Goal: Information Seeking & Learning: Learn about a topic

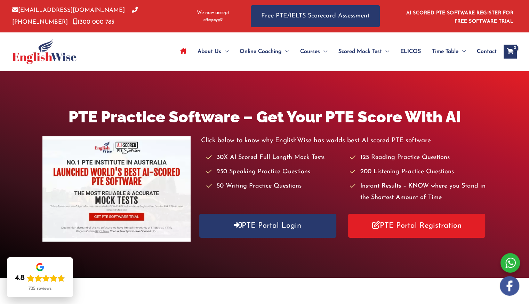
click at [197, 264] on div "PTE Practice Software – Get Your PTE Score With AI Click below to know why Engl…" at bounding box center [264, 174] width 529 height 206
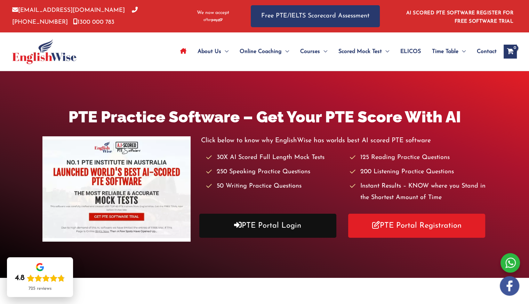
click at [258, 228] on link "PTE Portal Login" at bounding box center [267, 225] width 137 height 24
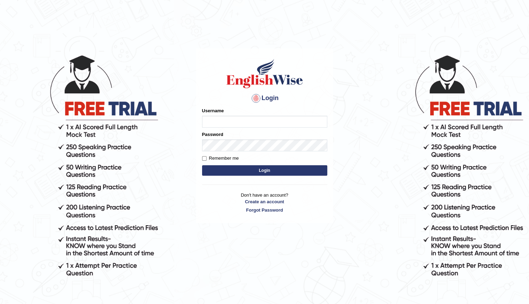
click at [229, 123] on input "Username" at bounding box center [264, 122] width 125 height 12
click at [176, 73] on body "Login Please fix the following errors: Username Password Remember me Login Don'…" at bounding box center [264, 178] width 529 height 304
click at [213, 121] on input "Username" at bounding box center [264, 122] width 125 height 12
type input "Shani221"
click at [200, 236] on div "Login Please fix the following errors: Username Shani221 Password Remember me L…" at bounding box center [264, 178] width 139 height 304
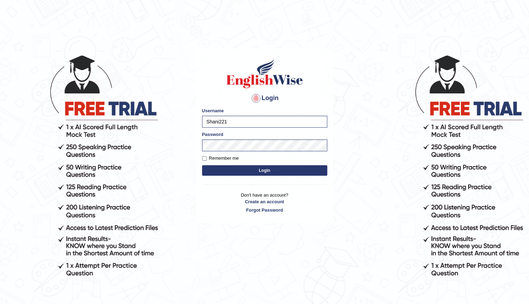
click at [216, 249] on div "Login Please fix the following errors: Username Shani221 Password Remember me L…" at bounding box center [264, 178] width 139 height 304
click at [278, 168] on button "Login" at bounding box center [264, 170] width 125 height 10
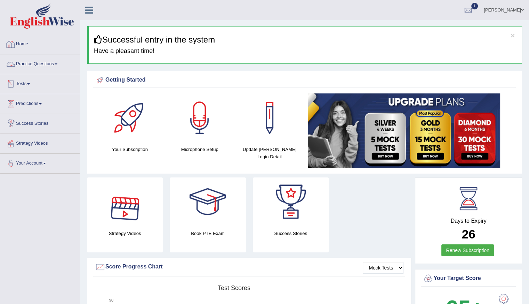
click at [51, 64] on link "Practice Questions" at bounding box center [39, 62] width 79 height 17
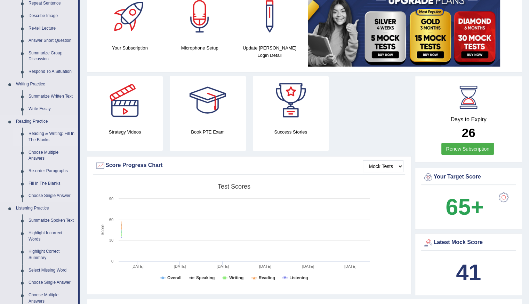
scroll to position [139, 0]
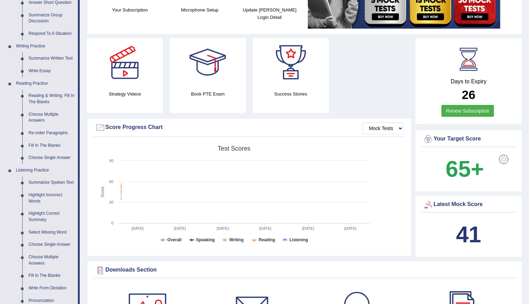
click at [50, 132] on link "Re-order Paragraphs" at bounding box center [51, 133] width 53 height 13
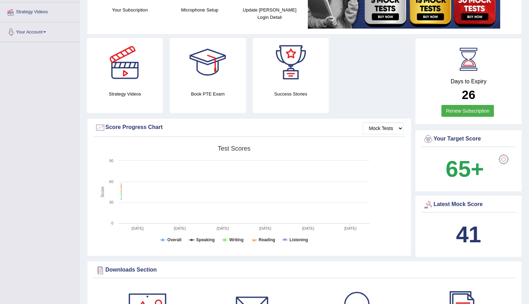
scroll to position [216, 0]
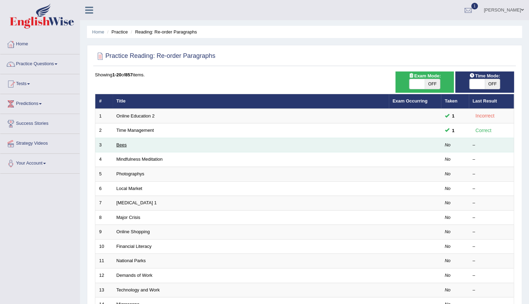
click at [124, 146] on link "Bees" at bounding box center [122, 144] width 10 height 5
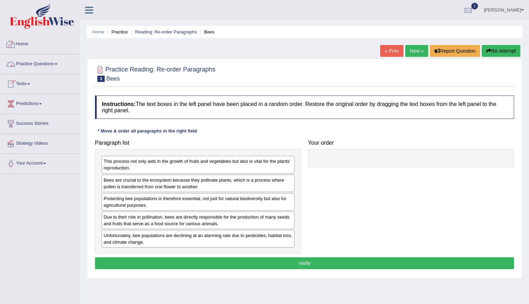
click at [25, 48] on link "Home" at bounding box center [39, 42] width 79 height 17
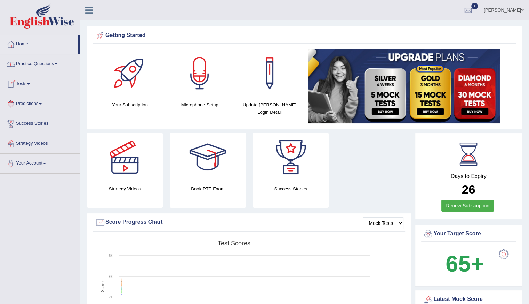
click at [51, 101] on link "Predictions" at bounding box center [39, 102] width 79 height 17
click at [43, 67] on link "Practice Questions" at bounding box center [39, 62] width 79 height 17
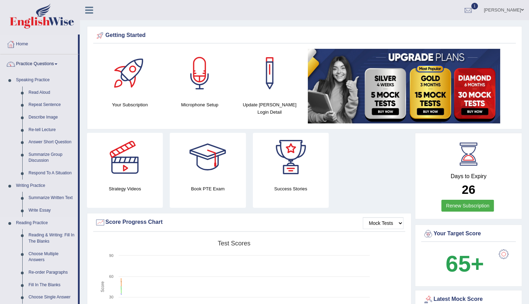
scroll to position [70, 0]
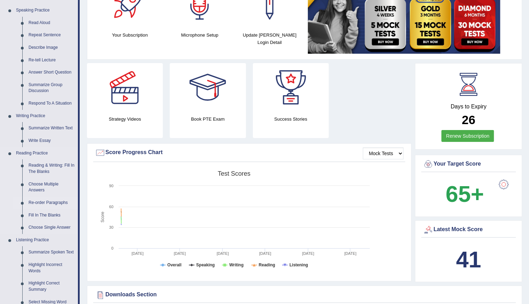
click at [47, 204] on link "Re-order Paragraphs" at bounding box center [51, 202] width 53 height 13
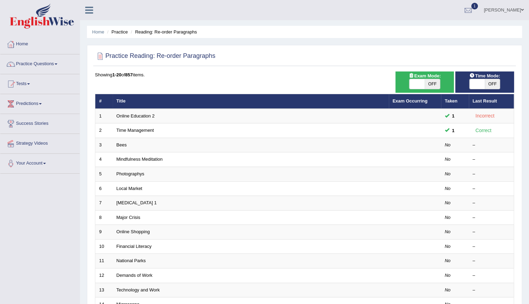
click at [487, 83] on span "OFF" at bounding box center [492, 84] width 15 height 10
checkbox input "true"
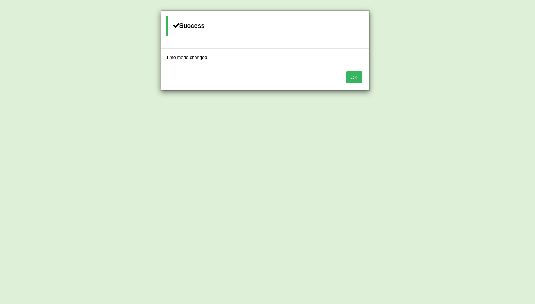
click at [360, 80] on button "OK" at bounding box center [354, 77] width 16 height 12
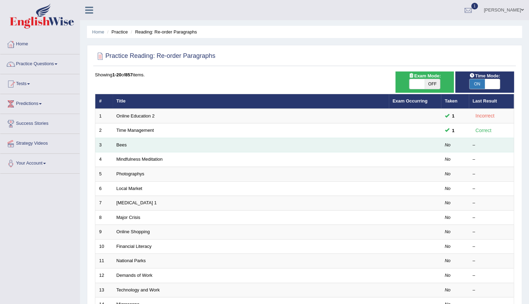
click at [123, 148] on td "Bees" at bounding box center [251, 144] width 276 height 15
click at [123, 144] on link "Bees" at bounding box center [122, 144] width 10 height 5
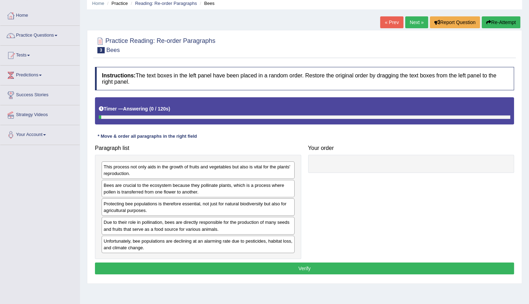
scroll to position [62, 0]
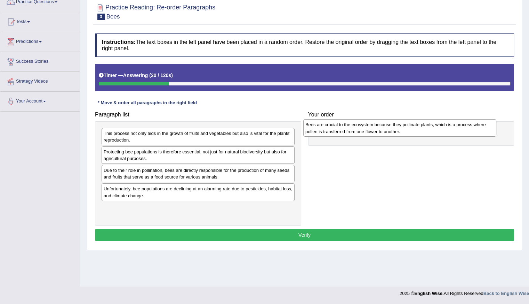
drag, startPoint x: 202, startPoint y: 156, endPoint x: 404, endPoint y: 128, distance: 203.7
click at [404, 128] on div "Bees are crucial to the ecosystem because they pollinate plants, which is a pro…" at bounding box center [400, 127] width 193 height 17
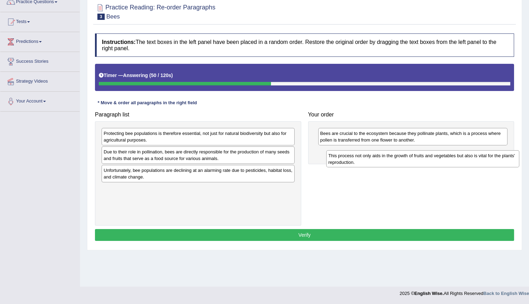
drag, startPoint x: 121, startPoint y: 141, endPoint x: 346, endPoint y: 163, distance: 226.0
click at [346, 163] on div "This process not only aids in the growth of fruits and vegetables but also is v…" at bounding box center [423, 158] width 193 height 17
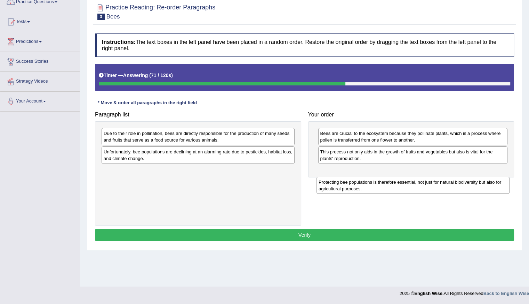
drag, startPoint x: 127, startPoint y: 140, endPoint x: 342, endPoint y: 189, distance: 220.6
click at [342, 189] on div "Protecting bee populations is therefore essential, not just for natural biodive…" at bounding box center [413, 184] width 193 height 17
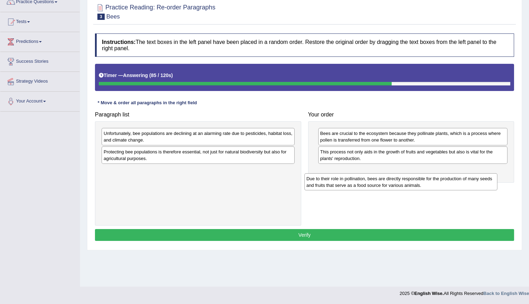
drag, startPoint x: 134, startPoint y: 136, endPoint x: 337, endPoint y: 181, distance: 207.8
click at [337, 181] on div "Due to their role in pollination, bees are directly responsible for the product…" at bounding box center [401, 181] width 193 height 17
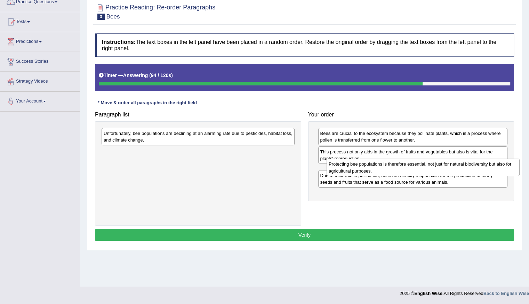
drag, startPoint x: 125, startPoint y: 151, endPoint x: 351, endPoint y: 164, distance: 225.6
click at [351, 164] on div "Protecting bee populations is therefore essential, not just for natural biodive…" at bounding box center [423, 166] width 193 height 17
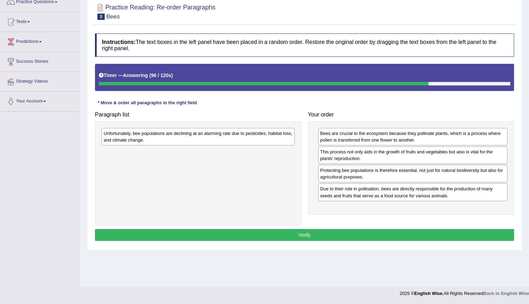
click at [100, 138] on div "Unfortunately, bee populations are declining at an alarming rate due to pestici…" at bounding box center [198, 173] width 206 height 104
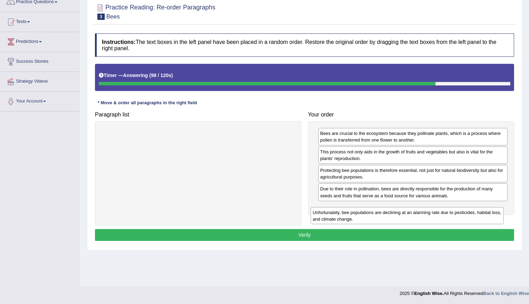
drag, startPoint x: 113, startPoint y: 137, endPoint x: 322, endPoint y: 216, distance: 223.6
click at [322, 216] on div "Unfortunately, bee populations are declining at an alarming rate due to pestici…" at bounding box center [407, 215] width 193 height 17
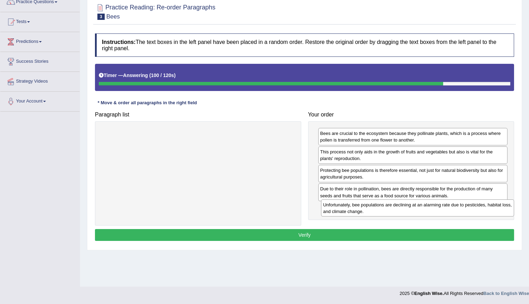
drag, startPoint x: 179, startPoint y: 133, endPoint x: 399, endPoint y: 205, distance: 230.9
click at [399, 205] on div "Unfortunately, bee populations are declining at an alarming rate due to pestici…" at bounding box center [417, 207] width 193 height 17
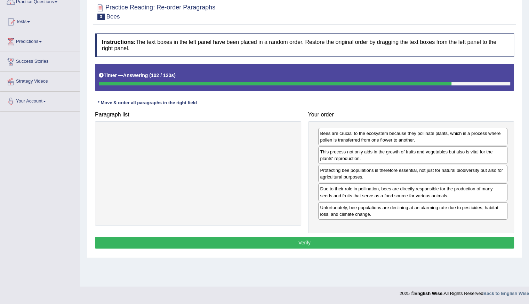
click at [298, 238] on button "Verify" at bounding box center [304, 242] width 419 height 12
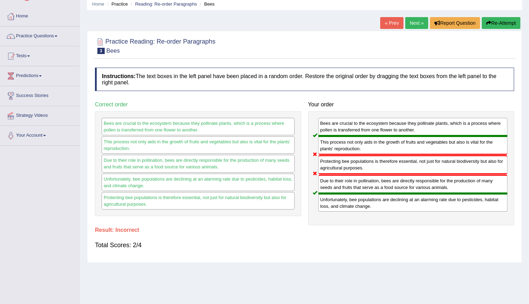
scroll to position [0, 0]
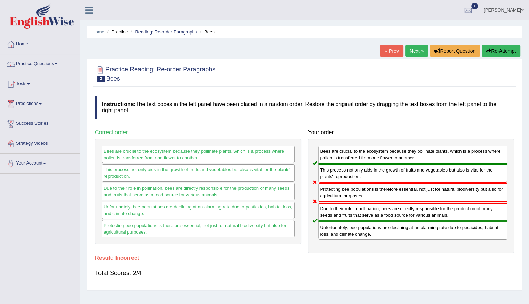
click at [411, 49] on link "Next »" at bounding box center [417, 51] width 23 height 12
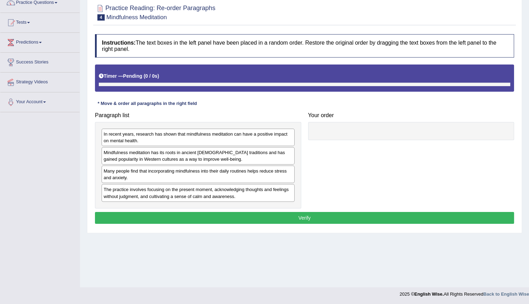
scroll to position [62, 0]
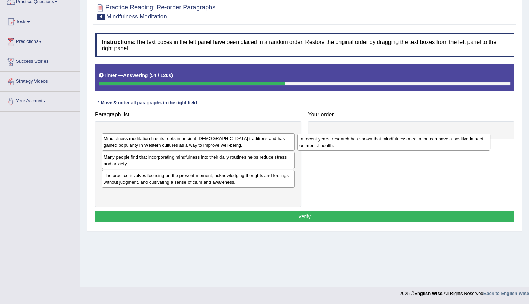
drag, startPoint x: 134, startPoint y: 139, endPoint x: 330, endPoint y: 144, distance: 196.1
click at [330, 144] on div "In recent years, research has shown that mindfulness meditation can have a posi…" at bounding box center [394, 141] width 193 height 17
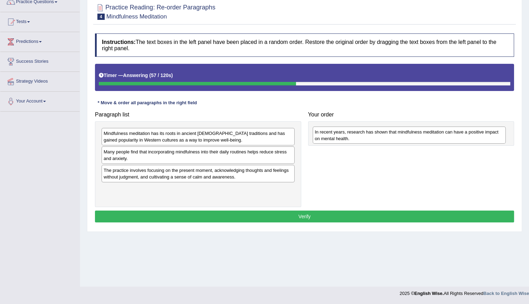
drag, startPoint x: 199, startPoint y: 135, endPoint x: 410, endPoint y: 134, distance: 211.3
click at [410, 134] on div "In recent years, research has shown that mindfulness meditation can have a posi…" at bounding box center [409, 134] width 193 height 17
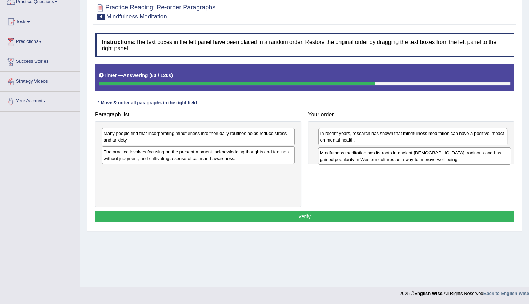
drag, startPoint x: 185, startPoint y: 130, endPoint x: 402, endPoint y: 149, distance: 217.4
click at [402, 149] on div "Mindfulness meditation has its roots in ancient [DEMOGRAPHIC_DATA] traditions a…" at bounding box center [414, 155] width 193 height 17
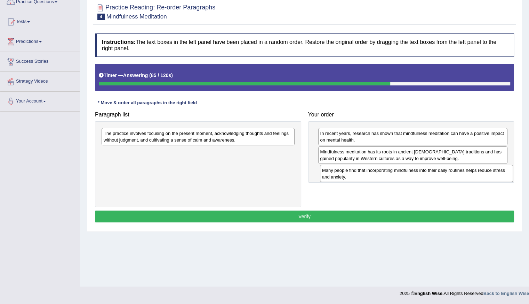
drag, startPoint x: 137, startPoint y: 137, endPoint x: 356, endPoint y: 174, distance: 221.8
click at [356, 174] on div "Many people find that incorporating mindfulness into their daily routines helps…" at bounding box center [416, 173] width 193 height 17
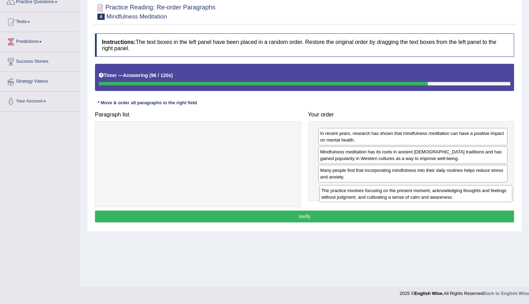
drag, startPoint x: 176, startPoint y: 140, endPoint x: 394, endPoint y: 197, distance: 225.3
click at [394, 197] on div "The practice involves focusing on the present moment, acknowledging thoughts an…" at bounding box center [416, 193] width 193 height 17
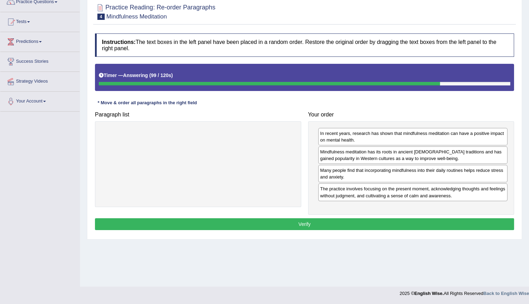
click at [283, 219] on button "Verify" at bounding box center [304, 224] width 419 height 12
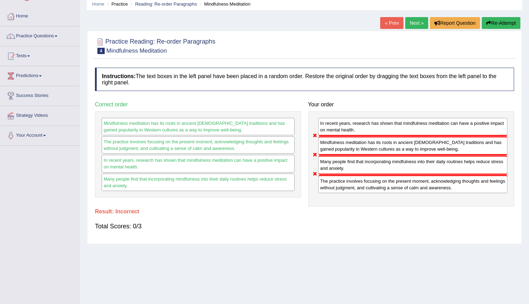
scroll to position [0, 0]
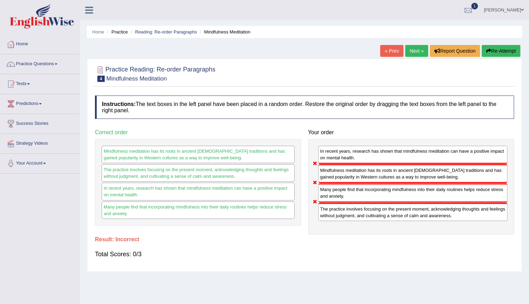
click at [411, 49] on link "Next »" at bounding box center [417, 51] width 23 height 12
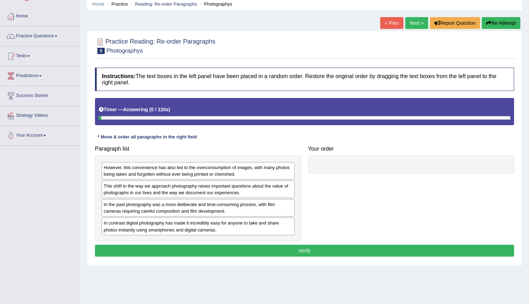
scroll to position [62, 0]
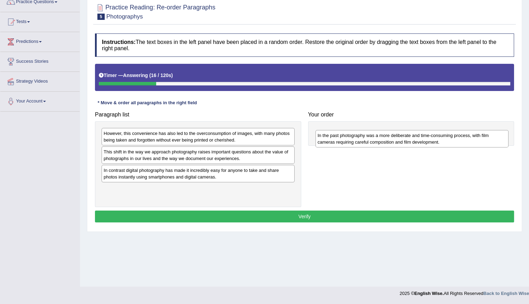
drag, startPoint x: 123, startPoint y: 174, endPoint x: 337, endPoint y: 140, distance: 216.8
click at [337, 140] on div "In the past photography was a more deliberate and time-consuming process, with …" at bounding box center [412, 138] width 193 height 17
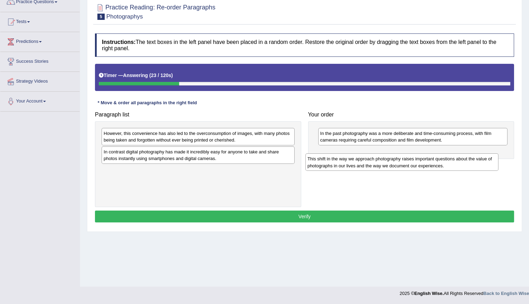
drag, startPoint x: 162, startPoint y: 159, endPoint x: 366, endPoint y: 166, distance: 204.1
click at [366, 166] on div "This shift in the way we approach photography raises important questions about …" at bounding box center [402, 161] width 193 height 17
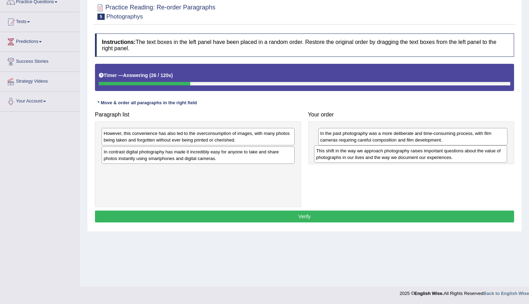
drag, startPoint x: 225, startPoint y: 172, endPoint x: 438, endPoint y: 153, distance: 213.5
click at [438, 153] on div "This shift in the way we approach photography raises important questions about …" at bounding box center [410, 153] width 193 height 17
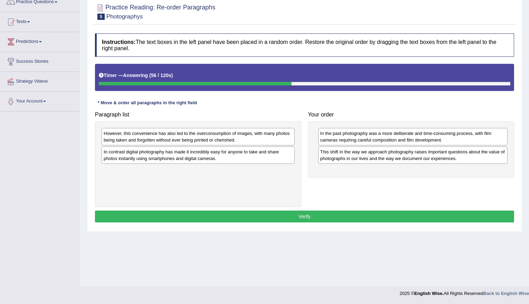
click at [186, 137] on div "However, this convenience has also led to the overconsumption of images, with m…" at bounding box center [198, 136] width 193 height 17
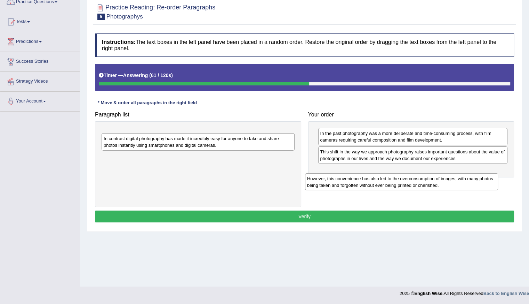
drag, startPoint x: 199, startPoint y: 133, endPoint x: 403, endPoint y: 179, distance: 208.6
click at [403, 179] on div "However, this convenience has also led to the overconsumption of images, with m…" at bounding box center [401, 181] width 193 height 17
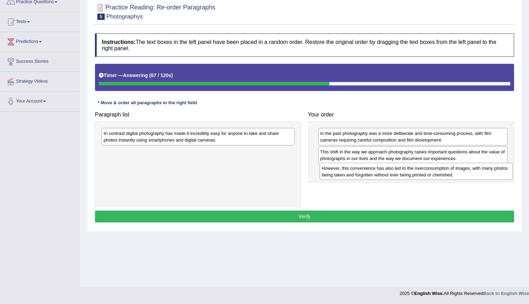
drag, startPoint x: 190, startPoint y: 138, endPoint x: 408, endPoint y: 173, distance: 221.0
click at [408, 173] on div "However, this convenience has also led to the overconsumption of images, with m…" at bounding box center [416, 171] width 193 height 17
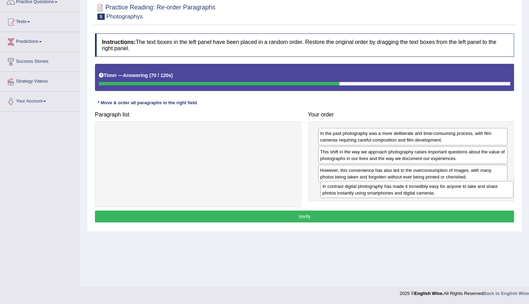
drag, startPoint x: 149, startPoint y: 132, endPoint x: 368, endPoint y: 184, distance: 225.3
click at [368, 184] on div "In contrast digital photography has made it incredibly easy for anyone to take …" at bounding box center [417, 189] width 193 height 17
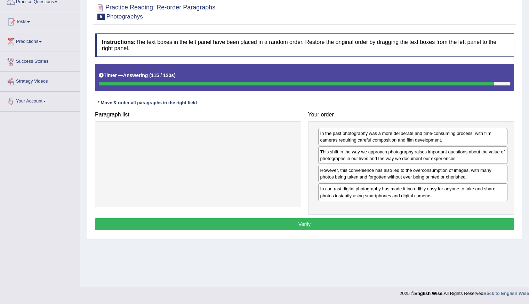
click at [291, 223] on button "Verify" at bounding box center [304, 224] width 419 height 12
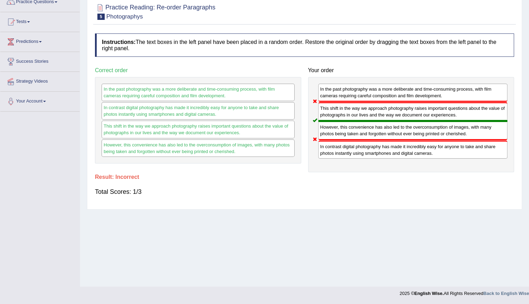
click at [291, 223] on div "Home Practice Reading: Re-order Paragraphs Photographys « Prev Next » Report Qu…" at bounding box center [304, 112] width 449 height 348
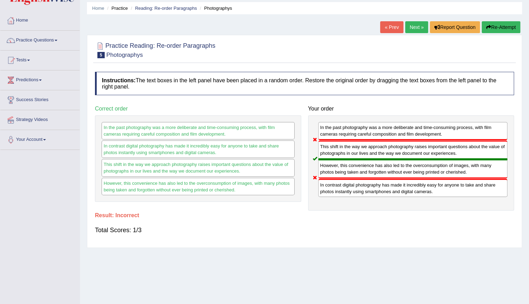
scroll to position [0, 0]
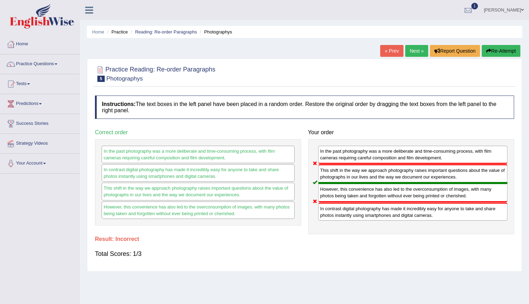
click at [412, 47] on link "Next »" at bounding box center [417, 51] width 23 height 12
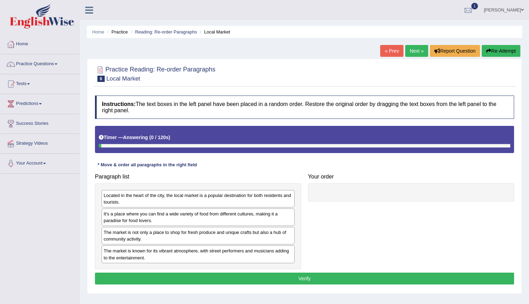
scroll to position [62, 0]
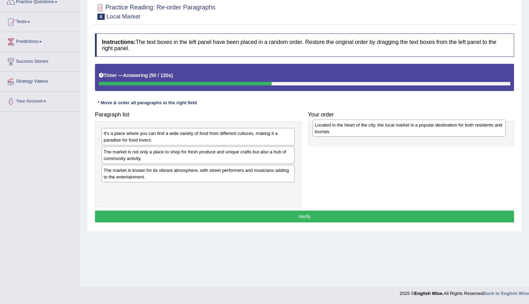
drag, startPoint x: 125, startPoint y: 139, endPoint x: 336, endPoint y: 131, distance: 211.5
click at [336, 131] on div "Located in the heart of the city, the local market is a popular destination for…" at bounding box center [409, 127] width 193 height 17
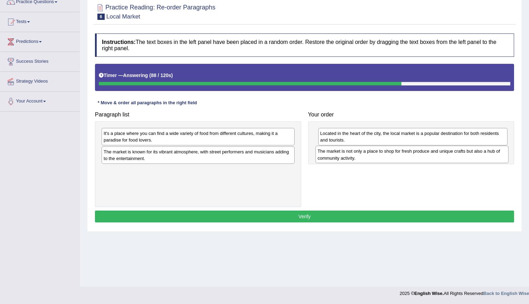
drag, startPoint x: 113, startPoint y: 156, endPoint x: 327, endPoint y: 156, distance: 214.1
click at [327, 156] on div "The market is not only a place to shop for fresh produce and unique crafts but …" at bounding box center [412, 154] width 193 height 17
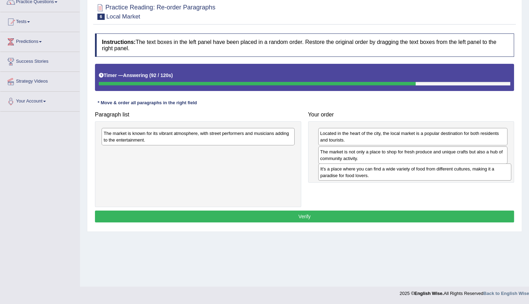
drag, startPoint x: 160, startPoint y: 138, endPoint x: 377, endPoint y: 173, distance: 219.7
click at [377, 173] on div "It's a place where you can find a wide variety of food from different cultures,…" at bounding box center [415, 171] width 193 height 17
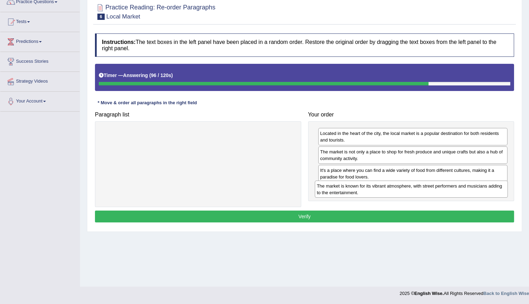
drag, startPoint x: 163, startPoint y: 131, endPoint x: 376, endPoint y: 183, distance: 219.7
click at [376, 183] on div "The market is known for its vibrant atmosphere, with street performers and musi…" at bounding box center [411, 188] width 193 height 17
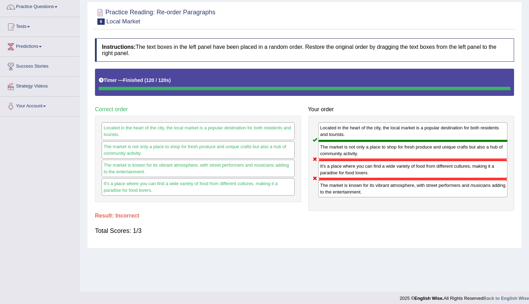
scroll to position [0, 0]
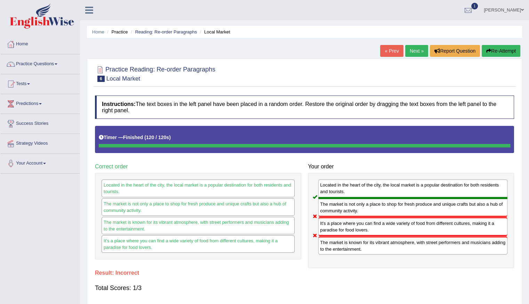
click at [415, 47] on link "Next »" at bounding box center [417, 51] width 23 height 12
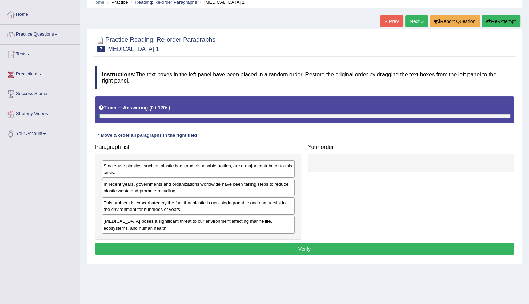
scroll to position [62, 0]
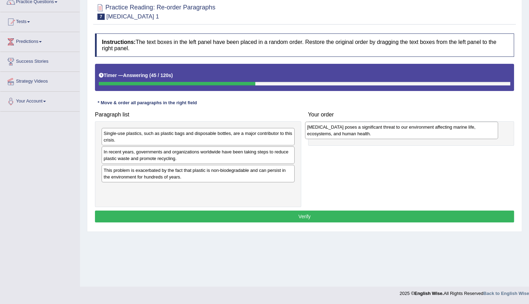
drag, startPoint x: 116, startPoint y: 188, endPoint x: 319, endPoint y: 127, distance: 212.7
click at [319, 127] on div "[MEDICAL_DATA] poses a significant threat to our environment affecting marine l…" at bounding box center [401, 129] width 193 height 17
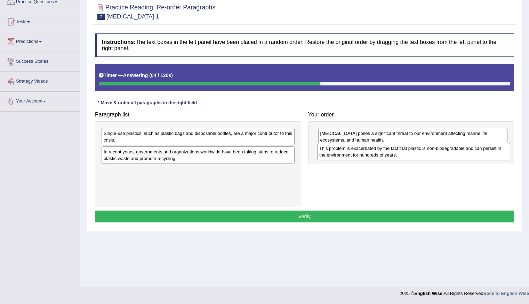
drag, startPoint x: 120, startPoint y: 177, endPoint x: 336, endPoint y: 155, distance: 216.9
click at [336, 155] on div "This problem is exacerbated by the fact that plastic is non-biodegradable and c…" at bounding box center [413, 151] width 193 height 17
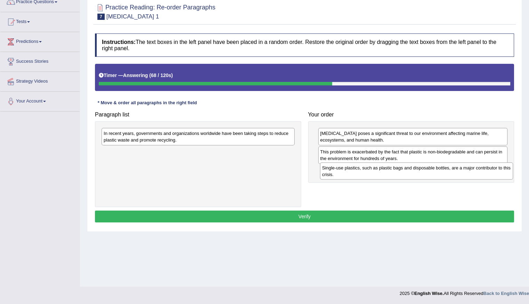
drag, startPoint x: 113, startPoint y: 135, endPoint x: 331, endPoint y: 170, distance: 221.3
click at [331, 170] on div "Single-use plastics, such as plastic bags and disposable bottles, are a major c…" at bounding box center [416, 170] width 193 height 17
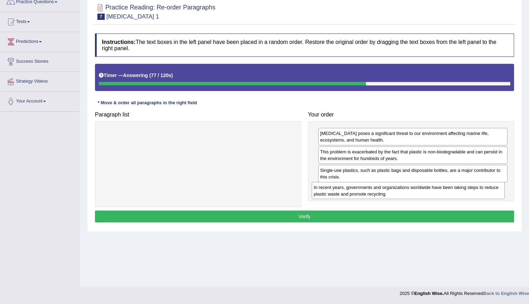
drag, startPoint x: 171, startPoint y: 134, endPoint x: 381, endPoint y: 188, distance: 217.1
click at [381, 188] on div "In recent years, governments and organizations worldwide have been taking steps…" at bounding box center [408, 190] width 193 height 17
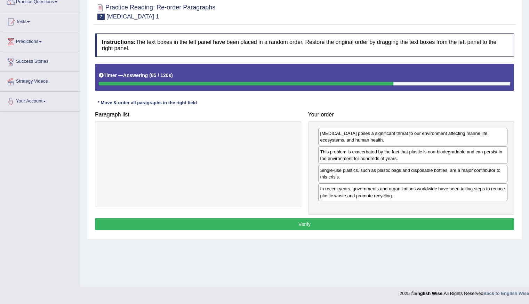
click at [274, 220] on button "Verify" at bounding box center [304, 224] width 419 height 12
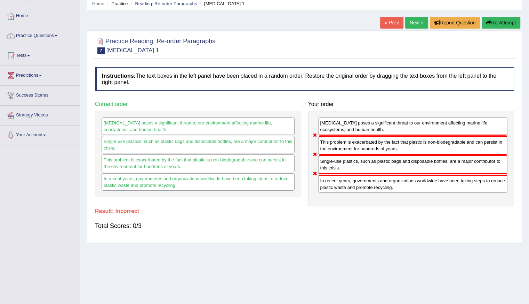
scroll to position [0, 0]
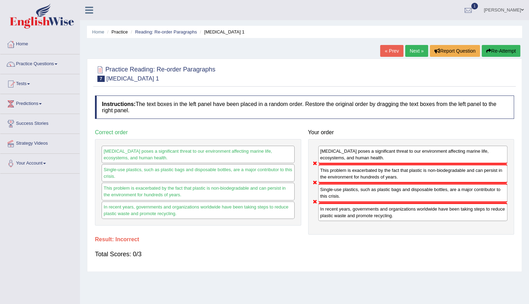
click at [509, 50] on button "Re-Attempt" at bounding box center [501, 51] width 39 height 12
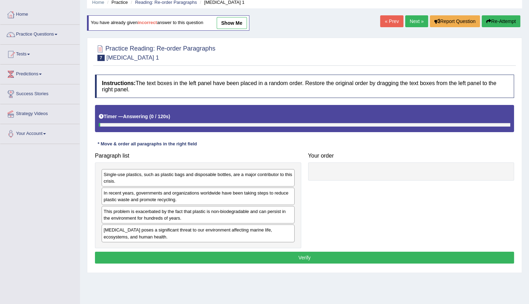
scroll to position [62, 0]
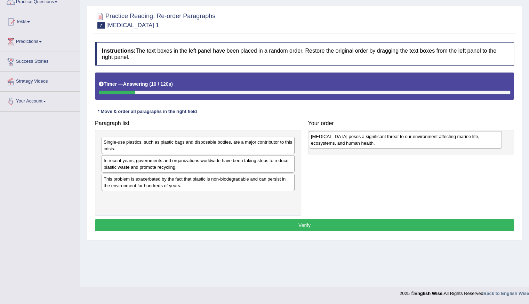
drag, startPoint x: 125, startPoint y: 206, endPoint x: 333, endPoint y: 145, distance: 216.1
click at [333, 145] on div "[MEDICAL_DATA] poses a significant threat to our environment affecting marine l…" at bounding box center [405, 139] width 193 height 17
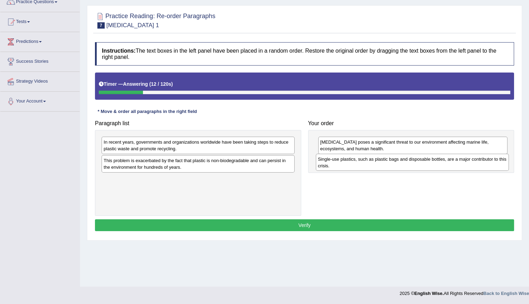
drag, startPoint x: 142, startPoint y: 145, endPoint x: 356, endPoint y: 163, distance: 215.1
click at [356, 163] on div "Single-use plastics, such as plastic bags and disposable bottles, are a major c…" at bounding box center [412, 162] width 193 height 17
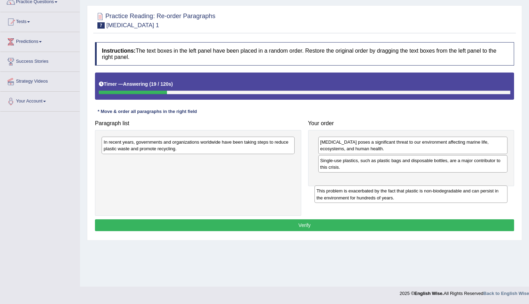
drag, startPoint x: 150, startPoint y: 169, endPoint x: 363, endPoint y: 197, distance: 214.9
click at [363, 197] on div "This problem is exacerbated by the fact that plastic is non-biodegradable and c…" at bounding box center [411, 193] width 193 height 17
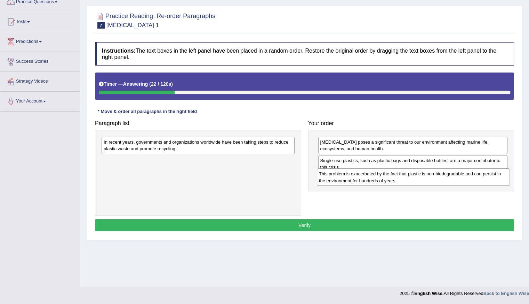
drag, startPoint x: 223, startPoint y: 159, endPoint x: 439, endPoint y: 173, distance: 215.9
click at [439, 173] on div "This problem is exacerbated by the fact that plastic is non-biodegradable and c…" at bounding box center [413, 176] width 193 height 17
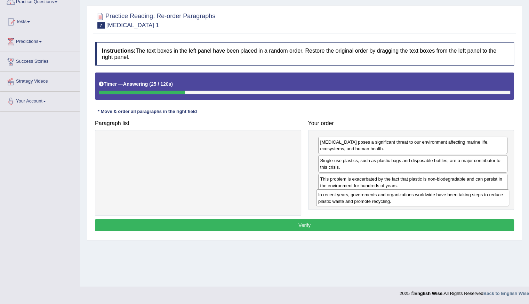
drag, startPoint x: 185, startPoint y: 148, endPoint x: 400, endPoint y: 200, distance: 221.0
click at [400, 200] on div "In recent years, governments and organizations worldwide have been taking steps…" at bounding box center [412, 197] width 193 height 17
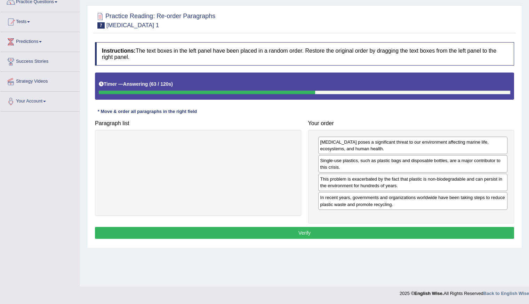
click at [166, 179] on div at bounding box center [198, 173] width 206 height 86
click at [192, 232] on button "Verify" at bounding box center [304, 233] width 419 height 12
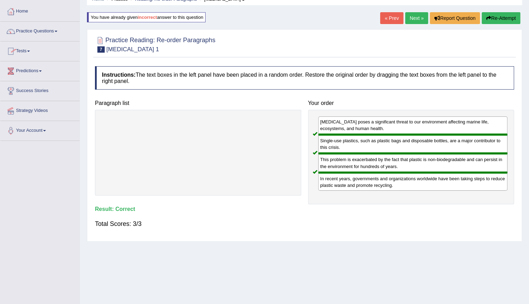
scroll to position [0, 0]
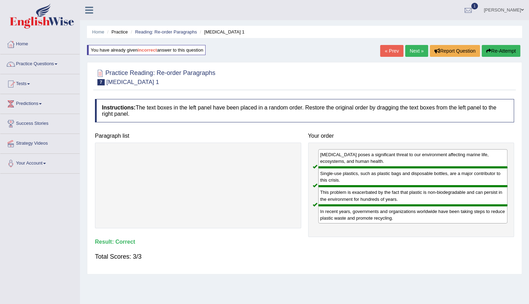
click at [408, 47] on link "Next »" at bounding box center [417, 51] width 23 height 12
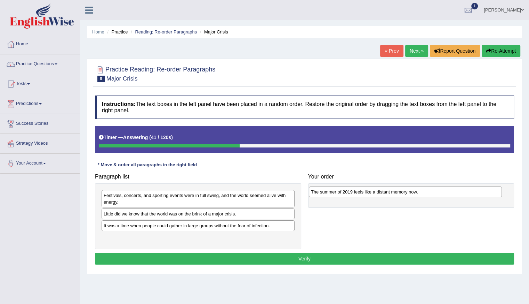
drag, startPoint x: 197, startPoint y: 213, endPoint x: 404, endPoint y: 191, distance: 208.6
click at [404, 191] on div "The summer of 2019 feels like a distant memory now." at bounding box center [405, 191] width 193 height 11
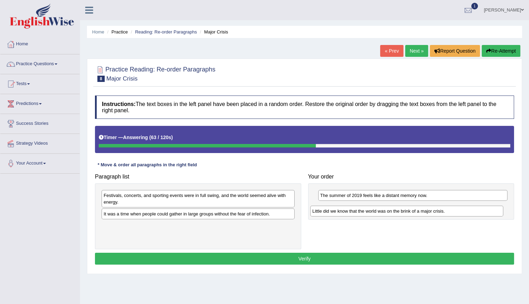
drag, startPoint x: 205, startPoint y: 216, endPoint x: 414, endPoint y: 214, distance: 208.9
click at [414, 214] on div "Little did we know that the world was on the brink of a major crisis." at bounding box center [407, 210] width 193 height 11
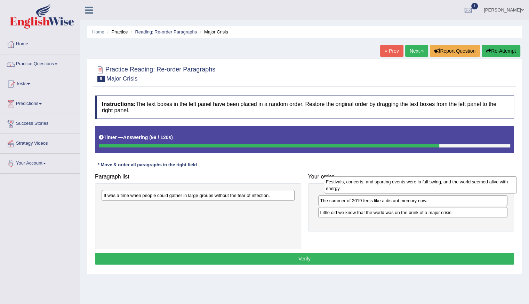
drag, startPoint x: 172, startPoint y: 198, endPoint x: 394, endPoint y: 184, distance: 222.8
click at [394, 184] on div "Festivals, concerts, and sporting events were in full swing, and the world seem…" at bounding box center [420, 184] width 193 height 17
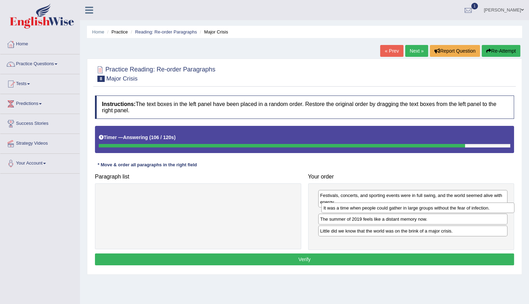
drag, startPoint x: 173, startPoint y: 194, endPoint x: 393, endPoint y: 206, distance: 220.4
click at [393, 206] on div "It was a time when people could gather in large groups without the fear of infe…" at bounding box center [418, 207] width 193 height 11
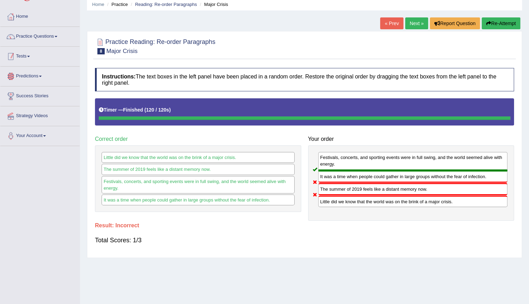
scroll to position [27, 0]
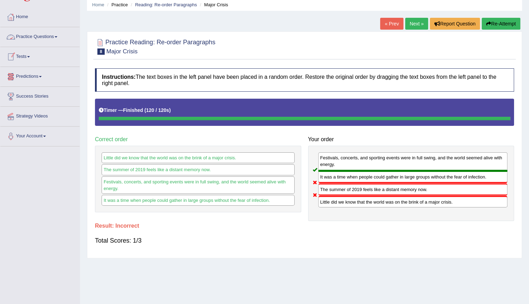
click at [31, 40] on link "Practice Questions" at bounding box center [39, 35] width 79 height 17
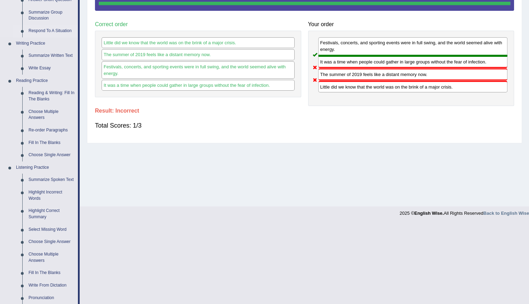
scroll to position [166, 0]
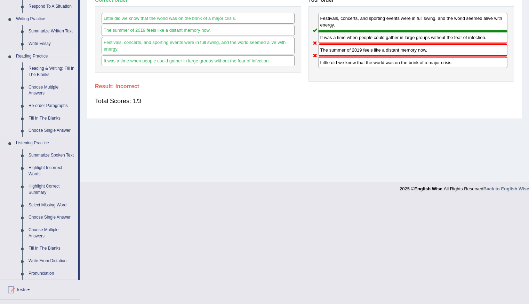
click at [55, 68] on link "Reading & Writing: Fill In The Blanks" at bounding box center [51, 71] width 53 height 18
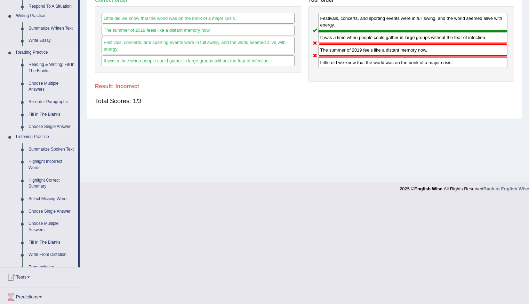
scroll to position [62, 0]
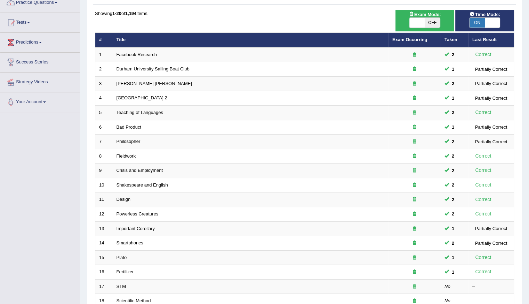
scroll to position [16, 0]
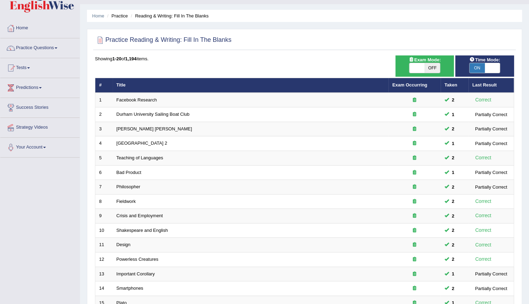
click at [480, 67] on span "ON" at bounding box center [477, 68] width 15 height 10
checkbox input "false"
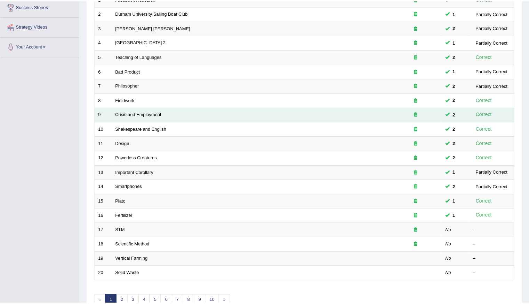
scroll to position [120, 0]
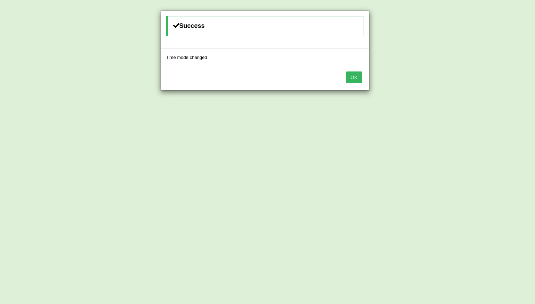
click at [359, 80] on button "OK" at bounding box center [354, 77] width 16 height 12
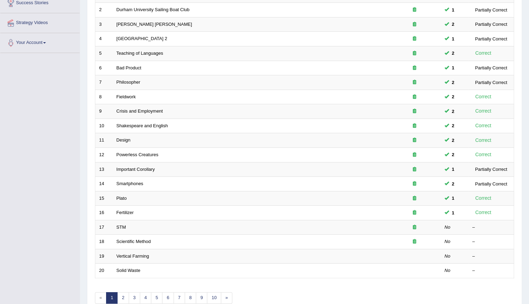
scroll to position [155, 0]
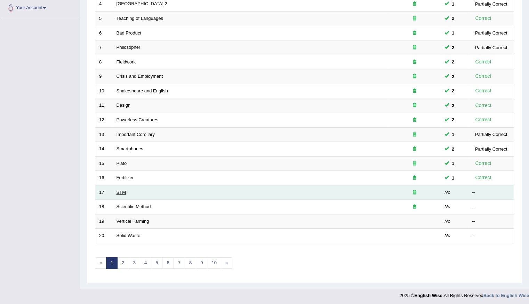
click at [125, 190] on link "STM" at bounding box center [121, 191] width 9 height 5
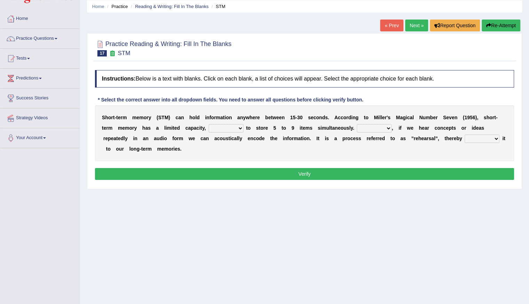
scroll to position [62, 0]
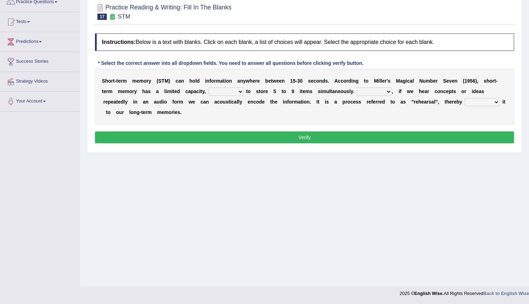
click at [240, 91] on select "being able is able be able unable" at bounding box center [226, 91] width 35 height 8
select select "be able"
click at [209, 87] on select "being able is able be able unable" at bounding box center [226, 91] width 35 height 8
click at [387, 91] on select "However So Moreover Therefore" at bounding box center [374, 91] width 35 height 8
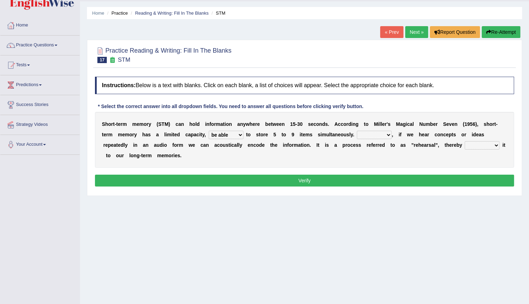
scroll to position [35, 0]
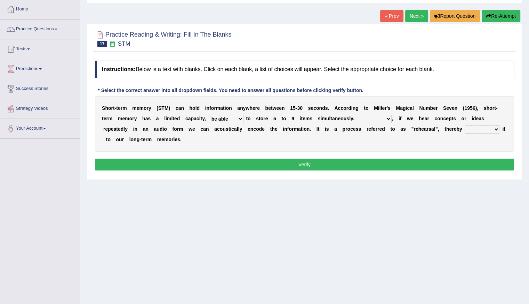
click at [387, 115] on select "However So Moreover Therefore" at bounding box center [374, 119] width 35 height 8
select select "Moreover"
click at [357, 115] on select "However So Moreover Therefore" at bounding box center [374, 119] width 35 height 8
click at [495, 128] on select "commit commits commiting commited" at bounding box center [482, 129] width 35 height 8
select select "commiting"
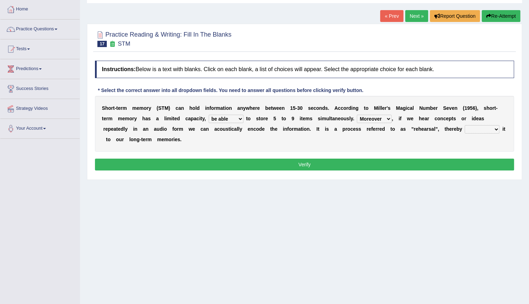
click at [465, 125] on select "commit commits commiting commited" at bounding box center [482, 129] width 35 height 8
click at [301, 163] on button "Verify" at bounding box center [304, 164] width 419 height 12
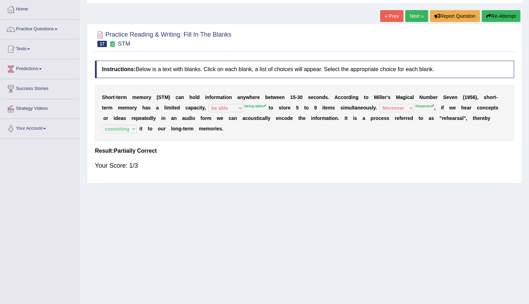
click at [415, 13] on link "Next »" at bounding box center [417, 16] width 23 height 12
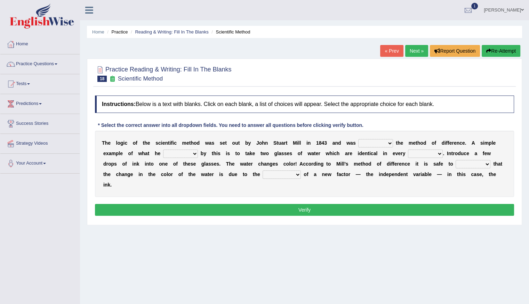
click at [392, 141] on select "pointed claimed demanded named" at bounding box center [376, 143] width 35 height 8
select select "named"
click at [359, 139] on select "pointed claimed demanded named" at bounding box center [376, 143] width 35 height 8
click at [196, 152] on select "capped charged found meant" at bounding box center [180, 153] width 35 height 8
select select "found"
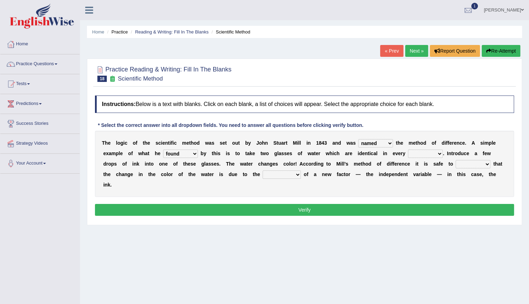
click at [163, 149] on select "capped charged found meant" at bounding box center [180, 153] width 35 height 8
click at [440, 153] on select "thought identity measure respect" at bounding box center [425, 153] width 35 height 8
select select "measure"
click at [408, 149] on select "thought identity measure respect" at bounding box center [425, 153] width 35 height 8
click at [195, 154] on select "capped charged found meant" at bounding box center [180, 153] width 35 height 8
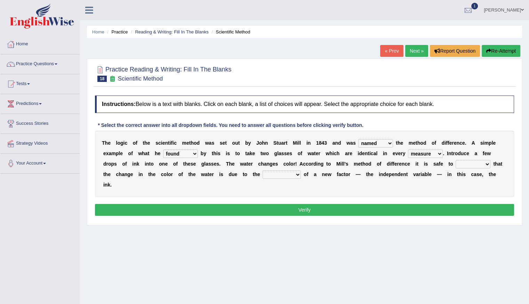
click at [196, 151] on select "capped charged found meant" at bounding box center [180, 153] width 35 height 8
click at [260, 240] on div "Home Practice Reading & Writing: Fill In The Blanks Scientific Method « Prev Ne…" at bounding box center [304, 174] width 449 height 348
click at [440, 153] on select "thought identity measure respect" at bounding box center [425, 153] width 35 height 8
click at [368, 235] on div "Home Practice Reading & Writing: Fill In The Blanks Scientific Method « Prev Ne…" at bounding box center [304, 174] width 449 height 348
click at [486, 163] on select "assume discuss prefer acclaim" at bounding box center [473, 164] width 35 height 8
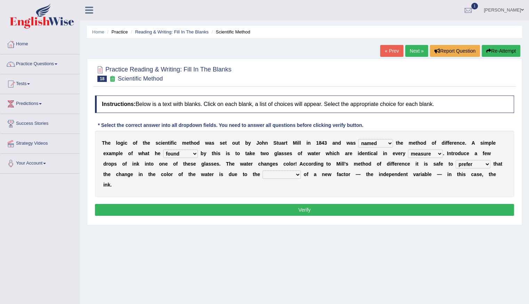
click at [456, 160] on select "assume discuss prefer acclaim" at bounding box center [473, 164] width 35 height 8
click at [487, 163] on select "assume discuss prefer acclaim" at bounding box center [473, 164] width 35 height 8
select select "acclaim"
click at [456, 160] on select "assume discuss prefer acclaim" at bounding box center [473, 164] width 35 height 8
click at [297, 177] on select "introduction magnitude preparation purification" at bounding box center [282, 174] width 38 height 8
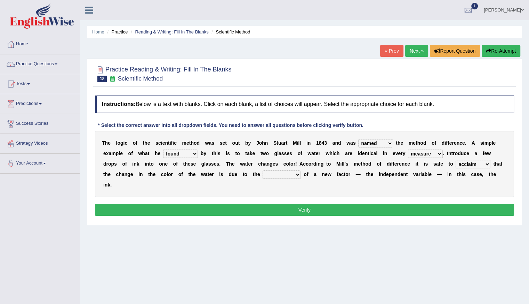
select select "purification"
click at [263, 170] on select "introduction magnitude preparation purification" at bounding box center [282, 174] width 38 height 8
click at [307, 211] on button "Verify" at bounding box center [304, 210] width 419 height 12
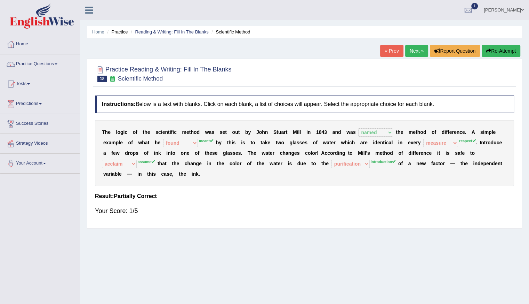
click at [501, 53] on button "Re-Attempt" at bounding box center [501, 51] width 39 height 12
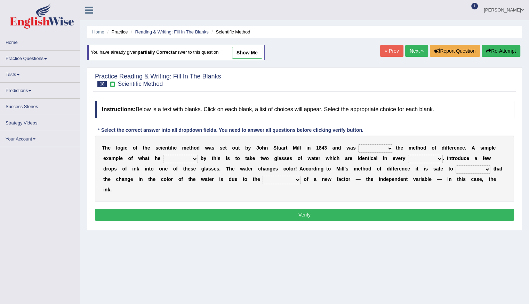
click at [13, 42] on link "Home" at bounding box center [39, 41] width 79 height 14
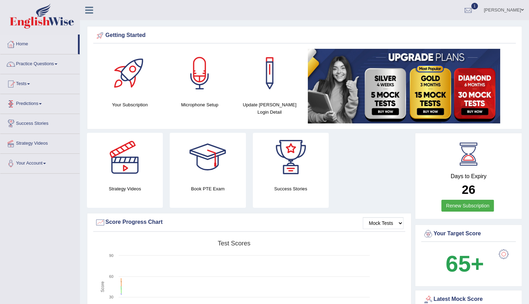
click at [47, 105] on link "Predictions" at bounding box center [39, 102] width 79 height 17
click at [47, 105] on link "Predictions" at bounding box center [39, 102] width 78 height 17
click at [42, 103] on span at bounding box center [40, 103] width 3 height 1
click at [40, 120] on link "Latest Predictions" at bounding box center [45, 119] width 65 height 13
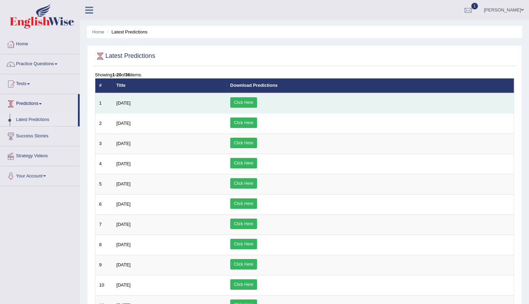
click at [129, 99] on td "August 2025" at bounding box center [170, 103] width 114 height 21
click at [257, 101] on link "Click Here" at bounding box center [243, 102] width 27 height 10
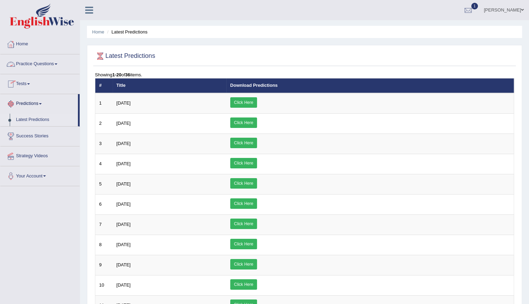
click at [36, 67] on link "Practice Questions" at bounding box center [39, 62] width 79 height 17
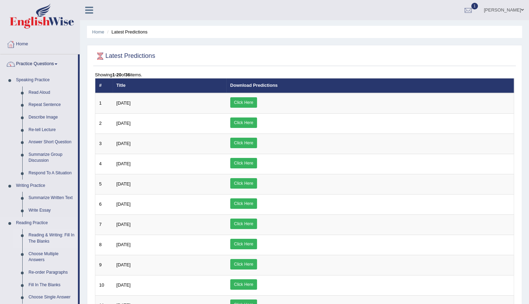
click at [52, 236] on link "Reading & Writing: Fill In The Blanks" at bounding box center [51, 238] width 53 height 18
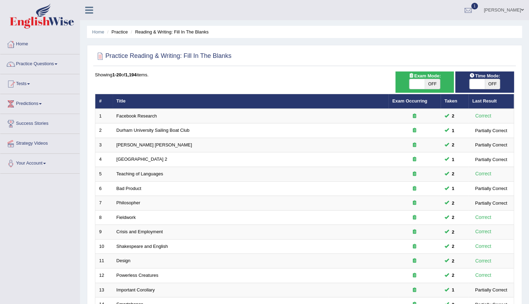
click at [501, 87] on div "ON OFF" at bounding box center [485, 84] width 52 height 10
click at [493, 84] on span "OFF" at bounding box center [492, 84] width 15 height 10
checkbox input "true"
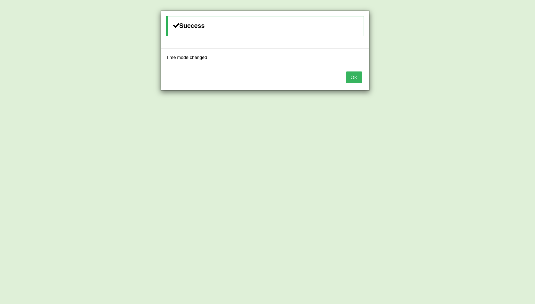
click at [356, 76] on button "OK" at bounding box center [354, 77] width 16 height 12
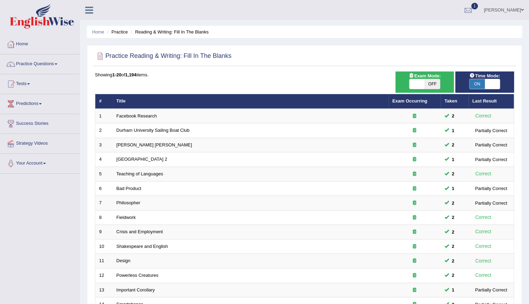
scroll to position [155, 0]
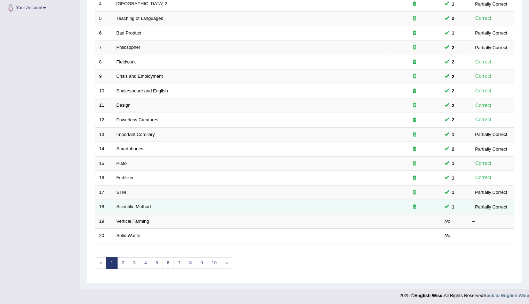
click at [135, 208] on td "Scientific Method" at bounding box center [251, 206] width 276 height 15
click at [134, 204] on link "Scientific Method" at bounding box center [134, 206] width 34 height 5
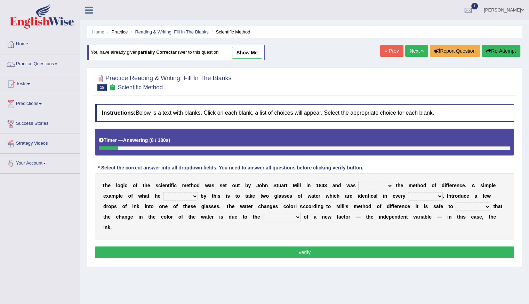
click at [391, 185] on select "pointed claimed demanded named" at bounding box center [376, 185] width 35 height 8
select select "named"
click at [359, 181] on select "pointed claimed demanded named" at bounding box center [376, 185] width 35 height 8
click at [193, 195] on select "capped charged found meant" at bounding box center [180, 196] width 35 height 8
select select "meant"
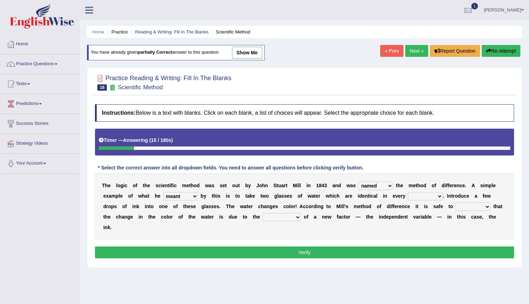
click at [163, 192] on select "capped charged found meant" at bounding box center [180, 196] width 35 height 8
click at [438, 194] on select "thought identity measure respect" at bounding box center [425, 196] width 35 height 8
select select "respect"
click at [408, 192] on select "thought identity measure respect" at bounding box center [425, 196] width 35 height 8
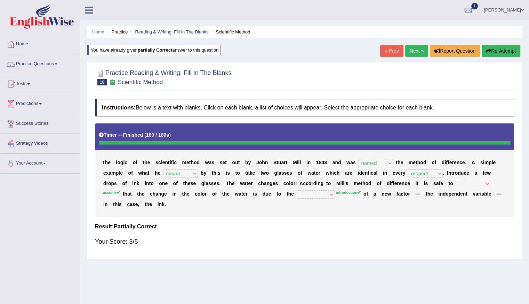
click at [507, 49] on button "Re-Attempt" at bounding box center [501, 51] width 39 height 12
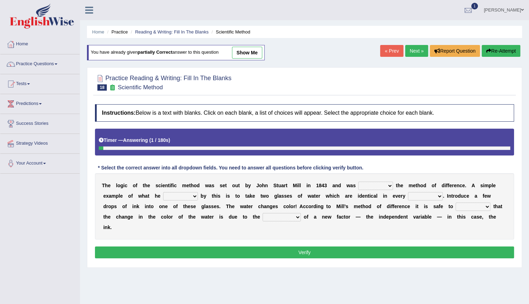
click at [297, 217] on select "introduction magnitude preparation purification" at bounding box center [282, 217] width 38 height 8
click at [486, 206] on select "assume discuss prefer acclaim" at bounding box center [473, 206] width 35 height 8
click at [196, 195] on select "capped charged found meant" at bounding box center [180, 196] width 35 height 8
select select "meant"
click at [163, 192] on select "capped charged found meant" at bounding box center [180, 196] width 35 height 8
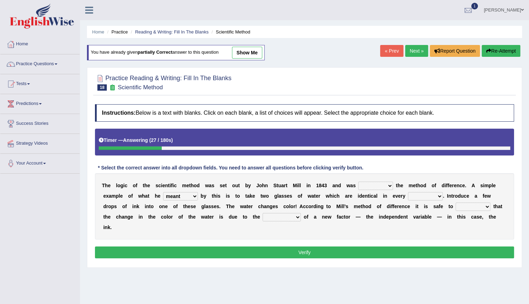
click at [390, 183] on select "pointed claimed demanded named" at bounding box center [376, 185] width 35 height 8
select select "named"
click at [359, 181] on select "pointed claimed demanded named" at bounding box center [376, 185] width 35 height 8
click at [438, 196] on select "thought identity measure respect" at bounding box center [425, 196] width 35 height 8
select select "respect"
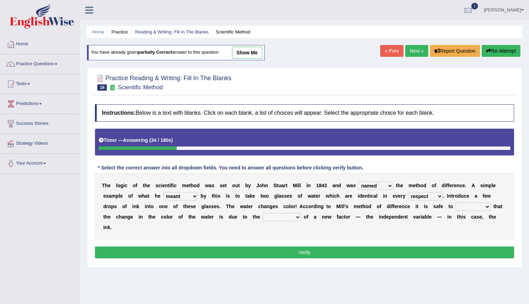
click at [408, 192] on select "thought identity measure respect" at bounding box center [425, 196] width 35 height 8
click at [487, 208] on select "assume discuss prefer acclaim" at bounding box center [473, 206] width 35 height 8
select select "prefer"
click at [456, 202] on select "assume discuss prefer acclaim" at bounding box center [473, 206] width 35 height 8
click at [298, 219] on select "introduction magnitude preparation purification" at bounding box center [282, 217] width 38 height 8
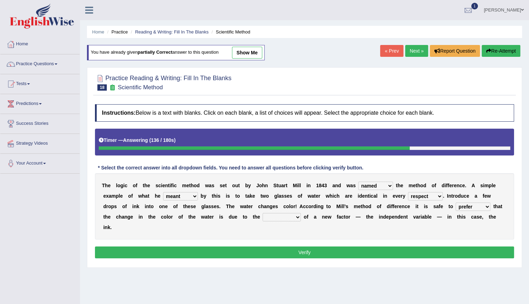
select select "introduction"
click at [263, 213] on select "introduction magnitude preparation purification" at bounding box center [282, 217] width 38 height 8
click at [307, 253] on button "Verify" at bounding box center [304, 252] width 419 height 12
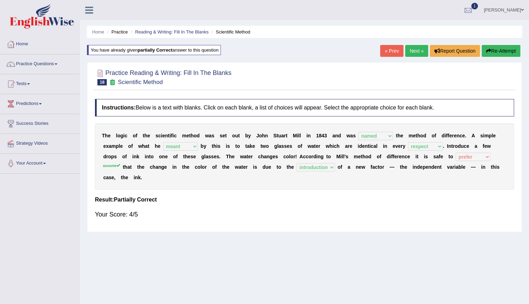
click at [409, 48] on link "Next »" at bounding box center [417, 51] width 23 height 12
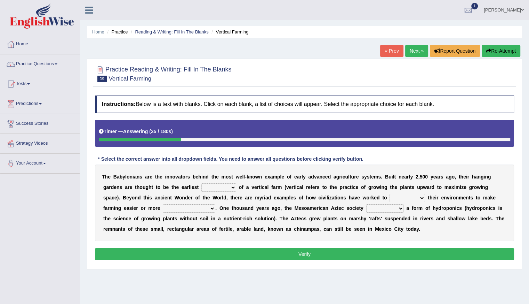
click at [231, 186] on select "prototype failure discredit protocol" at bounding box center [219, 187] width 35 height 8
select select "protocol"
click at [202, 183] on select "prototype failure discredit protocol" at bounding box center [219, 187] width 35 height 8
click at [418, 199] on select "manipulate escape respect disarrange" at bounding box center [408, 198] width 36 height 8
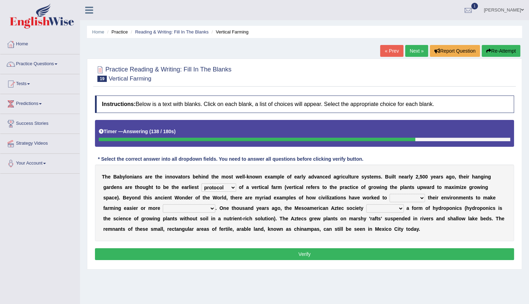
select select "manipulate"
click at [390, 194] on select "manipulate escape respect disarrange" at bounding box center [408, 198] width 36 height 8
click at [211, 209] on select "productive constructive connective counterproductive" at bounding box center [189, 208] width 53 height 8
select select "productive"
click at [163, 204] on select "productive constructive connective counterproductive" at bounding box center [189, 208] width 53 height 8
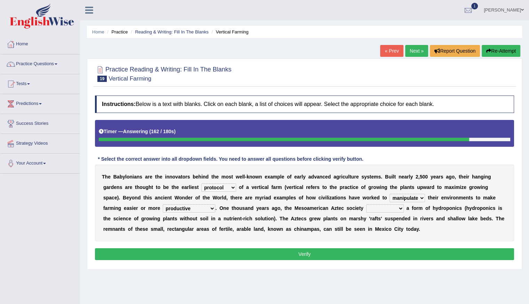
click at [401, 205] on select "domineered volunteered pioneered engineered" at bounding box center [386, 208] width 38 height 8
select select "pioneered"
click at [367, 204] on select "domineered volunteered pioneered engineered" at bounding box center [386, 208] width 38 height 8
click at [298, 252] on button "Verify" at bounding box center [304, 254] width 419 height 12
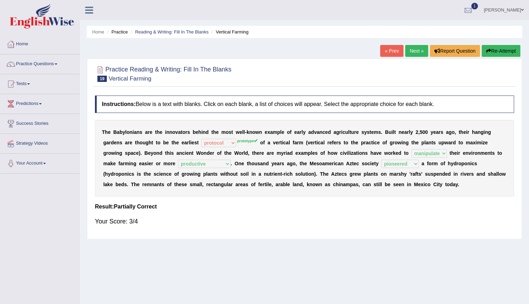
click at [409, 50] on link "Next »" at bounding box center [417, 51] width 23 height 12
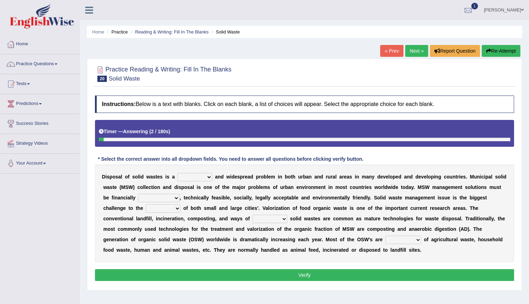
scroll to position [5, 0]
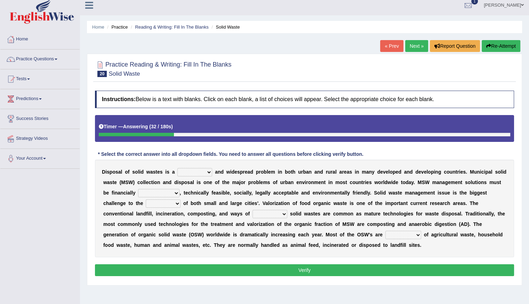
click at [206, 171] on select "slanting stinging stalling shafting" at bounding box center [195, 172] width 35 height 8
select select "stinging"
click at [178, 168] on select "slanting stinging stalling shafting" at bounding box center [195, 172] width 35 height 8
click at [175, 194] on select "unattainable sustainable objectionable treasonable" at bounding box center [158, 193] width 41 height 8
select select "sustainable"
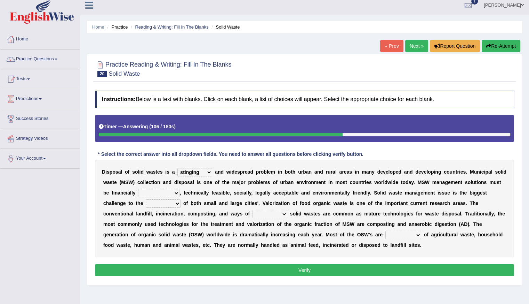
click at [138, 189] on select "unattainable sustainable objectionable treasonable" at bounding box center [158, 193] width 41 height 8
click at [177, 202] on select "plants culture authorities history" at bounding box center [163, 203] width 35 height 8
select select "authorities"
click at [146, 199] on select "plants culture authorities history" at bounding box center [163, 203] width 35 height 8
click at [281, 215] on select "reserving preserving deserving handling" at bounding box center [270, 214] width 35 height 8
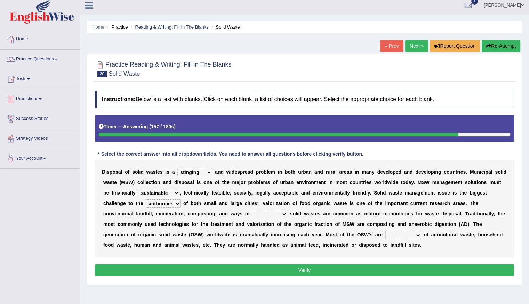
select select "handling"
click at [253, 210] on select "reserving preserving deserving handling" at bounding box center [270, 214] width 35 height 8
click at [417, 230] on select "composed disposed composing disposing" at bounding box center [404, 234] width 36 height 8
select select "disposing"
click at [386, 230] on select "composed disposed composing disposing" at bounding box center [404, 234] width 36 height 8
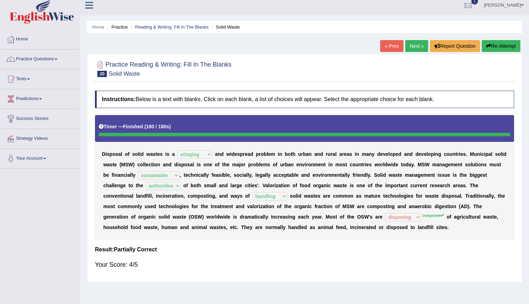
click at [504, 42] on button "Re-Attempt" at bounding box center [501, 46] width 39 height 12
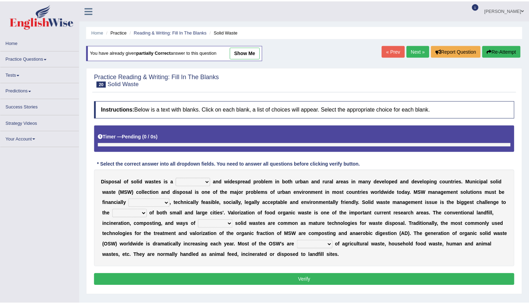
scroll to position [5, 0]
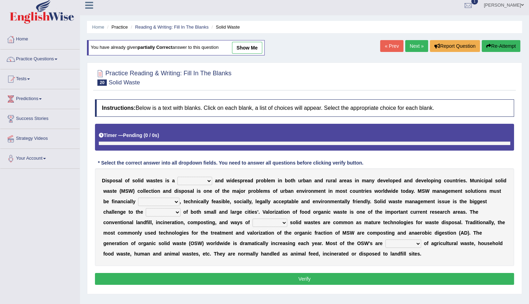
click at [418, 243] on select "composed disposed composing disposing" at bounding box center [404, 243] width 36 height 8
click at [441, 262] on div "D i s p o s a l o f s o l i d w a s t e s i s a slanting stinging stalling shaf…" at bounding box center [304, 216] width 419 height 97
click at [420, 242] on select "composed disposed composing disposing" at bounding box center [404, 243] width 36 height 8
click at [416, 245] on select "composed disposed composing disposing" at bounding box center [404, 243] width 36 height 8
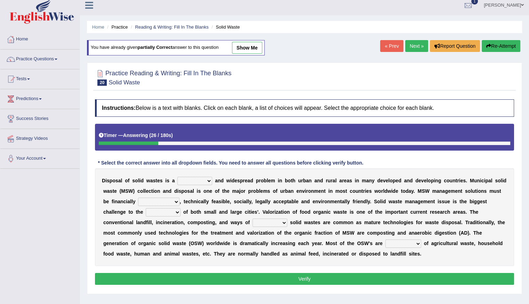
click at [449, 260] on div "D i s p o s a l o f s o l i d w a s t e s i s a slanting stinging stalling shaf…" at bounding box center [304, 216] width 419 height 97
click at [413, 49] on link "Next »" at bounding box center [417, 46] width 23 height 12
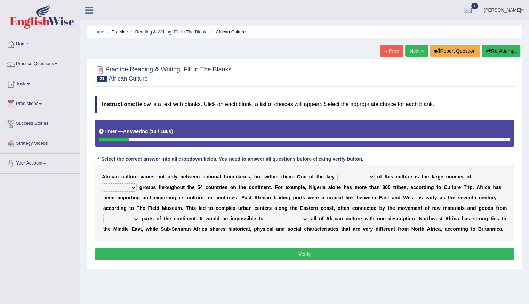
click at [369, 181] on div "A f r i c a n c u l t u r e v a r i e s n o t o n l y b e t w e e n n a t i o n…" at bounding box center [304, 202] width 419 height 77
click at [370, 177] on select "conjectures features issues doubts" at bounding box center [356, 177] width 37 height 8
click at [371, 177] on select "conjectures features issues doubts" at bounding box center [356, 177] width 37 height 8
select select "features"
click at [338, 173] on select "conjectures features issues doubts" at bounding box center [356, 177] width 37 height 8
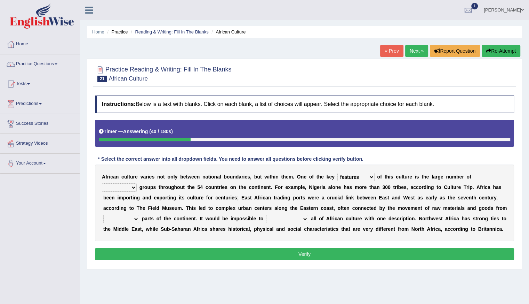
click at [134, 186] on select "ethic ethnic eugenic epic" at bounding box center [119, 187] width 35 height 8
select select "ethnic"
click at [102, 183] on select "ethic ethnic eugenic epic" at bounding box center [119, 187] width 35 height 8
click at [136, 220] on select "forelocked interlocked unlocked landlocked" at bounding box center [121, 218] width 36 height 8
select select "interlocked"
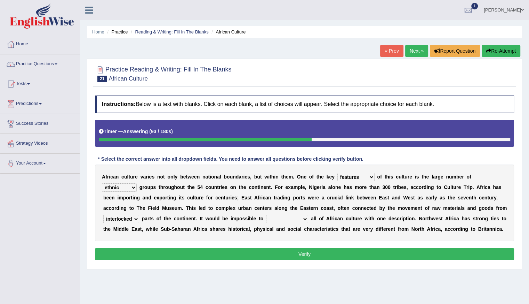
click at [103, 214] on select "forelocked interlocked unlocked landlocked" at bounding box center [121, 218] width 36 height 8
click at [302, 218] on select "characterize conceptualize symbolize synthesize" at bounding box center [287, 218] width 42 height 8
click at [304, 220] on select "characterize conceptualize symbolize synthesize" at bounding box center [287, 218] width 42 height 8
click at [266, 214] on select "characterize conceptualize symbolize synthesize" at bounding box center [287, 218] width 42 height 8
click at [305, 219] on select "characterize conceptualize symbolize synthesize" at bounding box center [287, 218] width 42 height 8
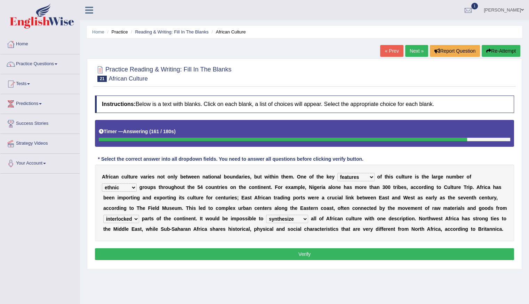
click at [220, 260] on div "Instructions: Below is a text with blanks. Click on each blank, a list of choic…" at bounding box center [304, 178] width 423 height 173
click at [305, 216] on select "characterize conceptualize symbolize synthesize" at bounding box center [287, 218] width 42 height 8
select select "characterize"
click at [266, 214] on select "characterize conceptualize symbolize synthesize" at bounding box center [287, 218] width 42 height 8
click at [311, 252] on button "Verify" at bounding box center [304, 254] width 419 height 12
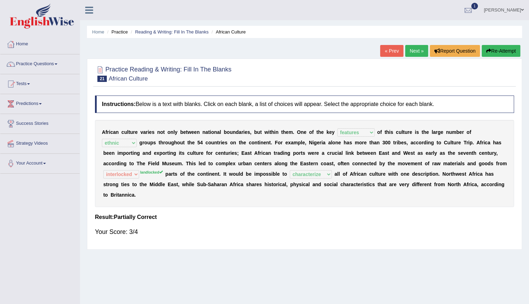
click at [311, 252] on div "Home Practice Reading & Writing: Fill In The Blanks African Culture « Prev Next…" at bounding box center [304, 174] width 449 height 348
click at [410, 52] on link "Next »" at bounding box center [417, 51] width 23 height 12
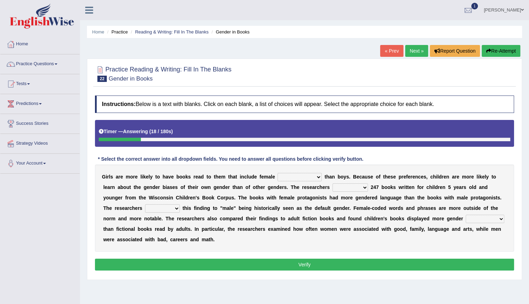
click at [319, 176] on select "protagonists cosmogonists agonists expressionists" at bounding box center [300, 177] width 44 height 8
select select "expressionists"
click at [278, 173] on select "protagonists cosmogonists agonists expressionists" at bounding box center [300, 177] width 44 height 8
click at [363, 186] on select "hydrolyzed paralyzed catalyzed analyzed" at bounding box center [351, 187] width 36 height 8
select select "analyzed"
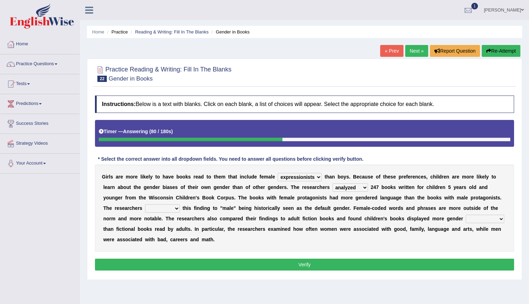
click at [333, 183] on select "hydrolyzed paralyzed catalyzed analyzed" at bounding box center [351, 187] width 36 height 8
click at [175, 206] on select "contribute tribute distribute attribute" at bounding box center [162, 208] width 35 height 8
select select "contribute"
click at [145, 204] on select "contribute tribute distribute attribute" at bounding box center [162, 208] width 35 height 8
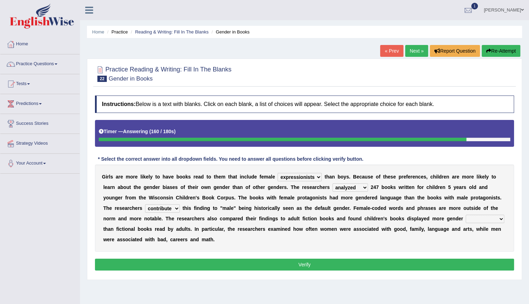
click at [501, 218] on select "stereotypes teletypes prototypes electrotypes" at bounding box center [485, 218] width 39 height 8
select select "stereotypes"
click at [466, 214] on select "stereotypes teletypes prototypes electrotypes" at bounding box center [485, 218] width 39 height 8
click at [305, 265] on button "Verify" at bounding box center [304, 264] width 419 height 12
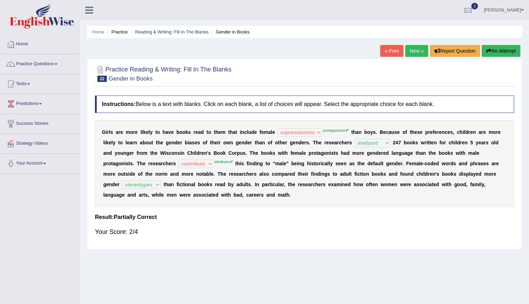
click at [505, 50] on button "Re-Attempt" at bounding box center [501, 51] width 39 height 12
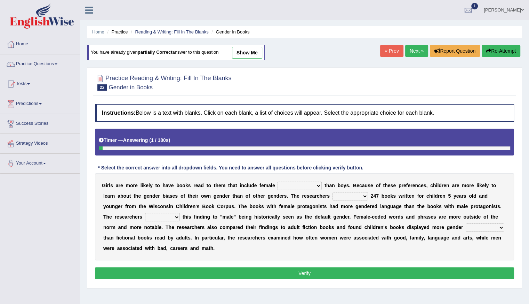
click at [319, 186] on select "protagonists cosmogonists agonists expressionists" at bounding box center [300, 185] width 44 height 8
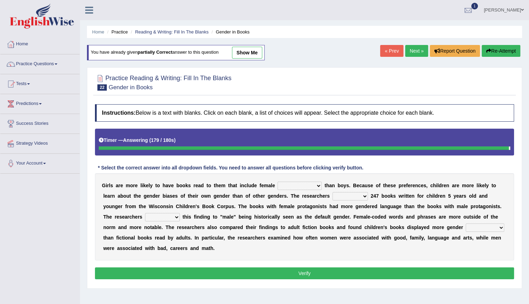
click at [271, 256] on div "G i r l s a r e m o r e l i k e l y t o h a v e b o o k s r e a d t o t h e m t…" at bounding box center [304, 216] width 419 height 87
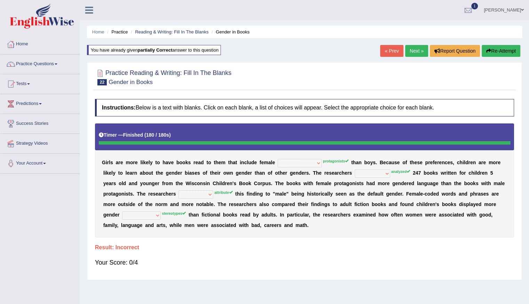
click at [497, 52] on button "Re-Attempt" at bounding box center [501, 51] width 39 height 12
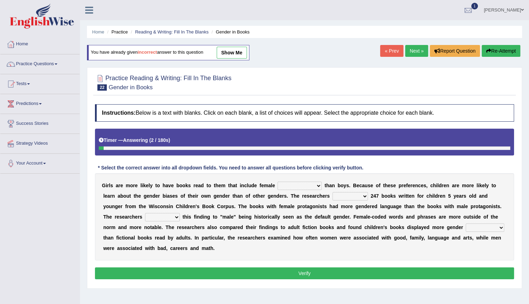
click at [364, 194] on select "hydrolyzed paralyzed catalyzed analyzed" at bounding box center [351, 196] width 36 height 8
click at [178, 216] on select "contribute tribute distribute attribute" at bounding box center [162, 217] width 35 height 8
click at [177, 217] on select "contribute tribute distribute attribute" at bounding box center [162, 217] width 35 height 8
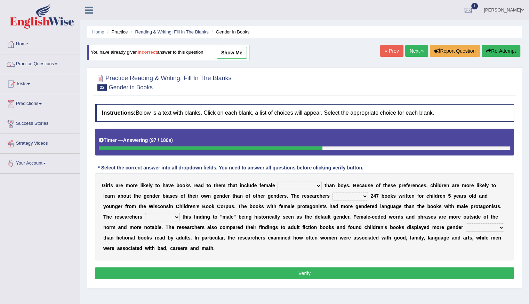
click at [176, 214] on select "contribute tribute distribute attribute" at bounding box center [162, 217] width 35 height 8
click at [178, 215] on select "contribute tribute distribute attribute" at bounding box center [162, 217] width 35 height 8
click at [173, 213] on select "contribute tribute distribute attribute" at bounding box center [162, 217] width 35 height 8
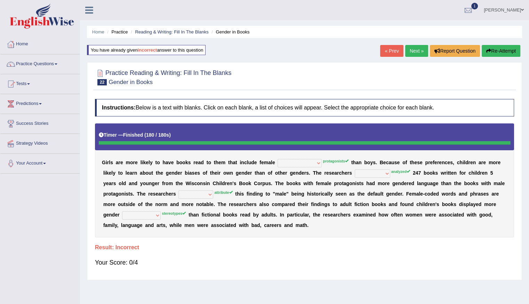
click at [410, 50] on link "Next »" at bounding box center [417, 51] width 23 height 12
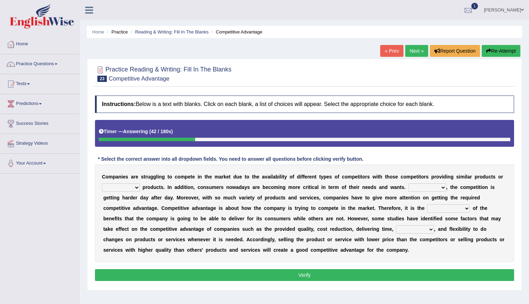
click at [135, 186] on select "constitution restitution substitution institution" at bounding box center [121, 187] width 38 height 8
select select "substitution"
click at [102, 183] on select "constitution restitution substitution institution" at bounding box center [121, 187] width 38 height 8
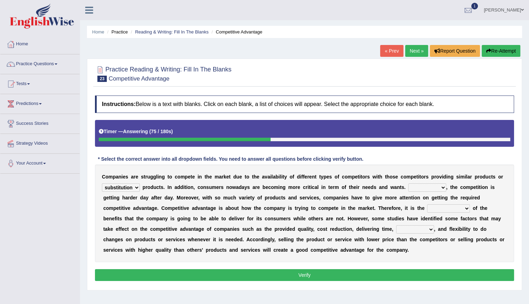
click at [440, 187] on select "However Instead Additionally Therefore" at bounding box center [428, 187] width 38 height 8
select select "Therefore"
click at [409, 183] on select "However Instead Additionally Therefore" at bounding box center [428, 187] width 38 height 8
click at [464, 209] on select "dissemination ordination determination incarnation" at bounding box center [448, 208] width 43 height 8
select select "determination"
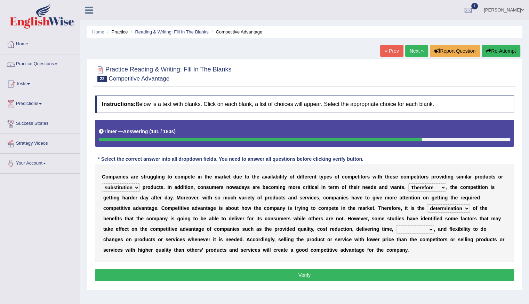
click at [427, 204] on select "dissemination ordination determination incarnation" at bounding box center [448, 208] width 43 height 8
click at [465, 207] on select "dissemination ordination determination incarnation" at bounding box center [448, 208] width 43 height 8
click at [417, 269] on button "Verify" at bounding box center [304, 275] width 419 height 12
click at [429, 229] on select "captivation aggregation deprivation innovation" at bounding box center [415, 229] width 38 height 8
select select "captivation"
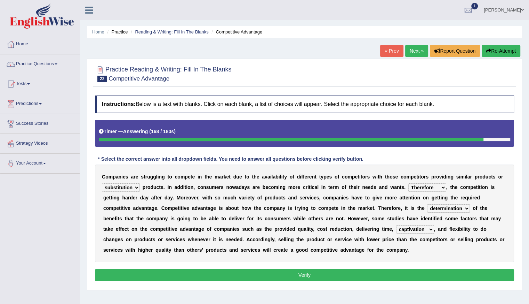
click at [396, 225] on select "captivation aggregation deprivation innovation" at bounding box center [415, 229] width 38 height 8
click at [429, 227] on select "captivation aggregation deprivation innovation" at bounding box center [415, 229] width 38 height 8
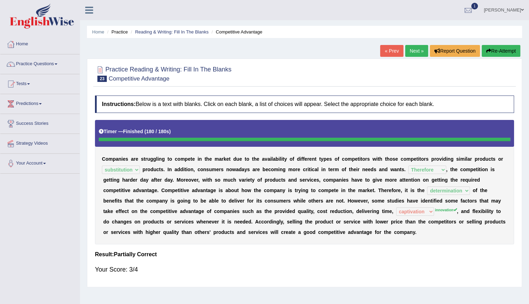
click at [502, 53] on button "Re-Attempt" at bounding box center [501, 51] width 39 height 12
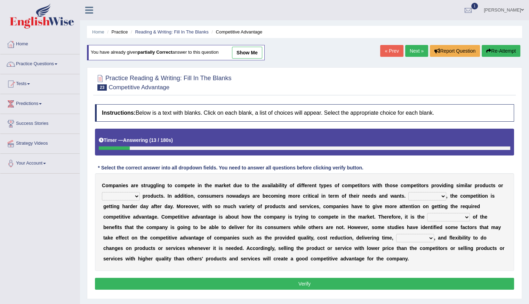
click at [427, 240] on select "captivation aggregation deprivation innovation" at bounding box center [415, 238] width 38 height 8
click at [373, 267] on div "C o m p a n i e s a r e s t r u g g l i n g t o c o m p e t e i n t h e m a r k…" at bounding box center [304, 221] width 419 height 97
click at [412, 50] on link "Next »" at bounding box center [417, 51] width 23 height 12
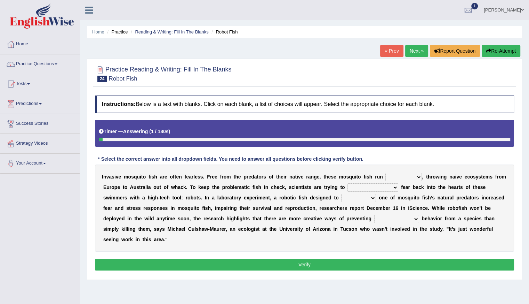
click at [439, 135] on div "Timer — Answering ( 1 / 180s ) Skip" at bounding box center [305, 131] width 412 height 12
click at [417, 177] on select "occupant flippant rampant concordant" at bounding box center [404, 177] width 37 height 8
select select "rampant"
click at [386, 173] on select "occupant flippant rampant concordant" at bounding box center [404, 177] width 37 height 8
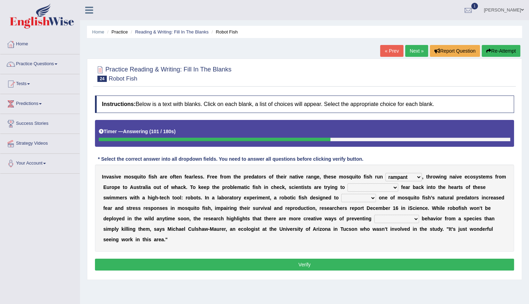
click at [380, 184] on select "accept spike strike drake" at bounding box center [373, 187] width 51 height 8
select select "accept"
click at [348, 183] on select "accept spike strike drake" at bounding box center [373, 187] width 51 height 8
click at [345, 197] on select "bequest mimic battle conquest" at bounding box center [358, 198] width 35 height 8
select select "mimic"
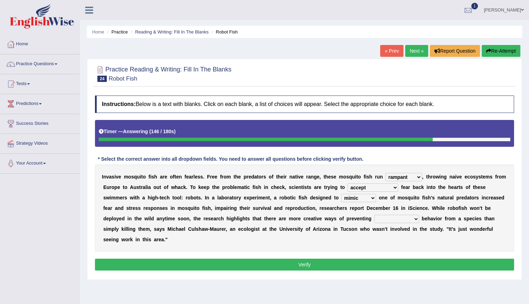
click at [341, 194] on select "bequest mimic battle conquest" at bounding box center [358, 198] width 35 height 8
click at [384, 219] on select "unprivileged unprecedented uncharted unwanted" at bounding box center [397, 218] width 45 height 8
select select "unwanted"
click at [375, 214] on select "unprivileged unprecedented uncharted unwanted" at bounding box center [397, 218] width 45 height 8
click at [314, 264] on button "Verify" at bounding box center [304, 264] width 419 height 12
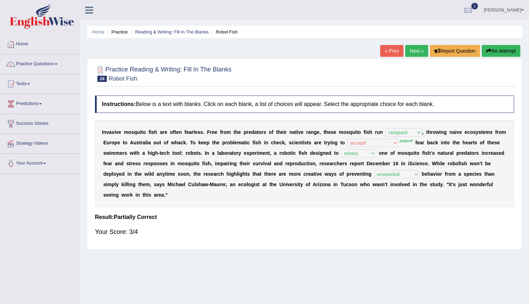
click at [415, 50] on link "Next »" at bounding box center [417, 51] width 23 height 12
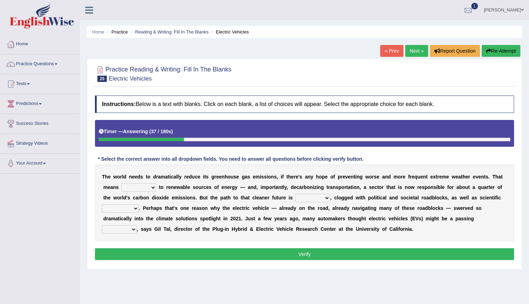
click at [510, 48] on button "Re-Attempt" at bounding box center [501, 51] width 39 height 12
click at [151, 187] on select "grafting drafting crafting shifting" at bounding box center [138, 187] width 35 height 8
click at [42, 212] on div "Toggle navigation Home Practice Questions Speaking Practice Read Aloud Repeat S…" at bounding box center [264, 181] width 529 height 362
click at [153, 187] on select "grafting drafting crafting shifting" at bounding box center [138, 187] width 35 height 8
select select "shifting"
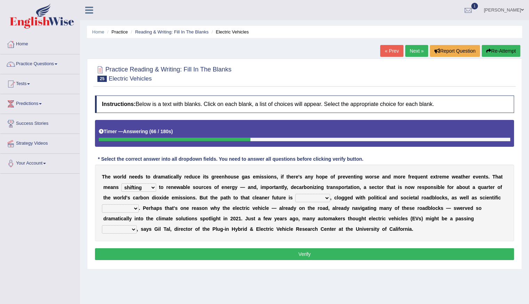
click at [121, 183] on select "grafting drafting crafting shifting" at bounding box center [138, 187] width 35 height 8
click at [325, 197] on select "daunting daunted daunt dauntless" at bounding box center [313, 198] width 35 height 8
select select "daunted"
click at [296, 194] on select "daunting daunted daunt dauntless" at bounding box center [313, 198] width 35 height 8
click at [134, 208] on select "spectacles obstacles tentacles receptacles" at bounding box center [120, 208] width 37 height 8
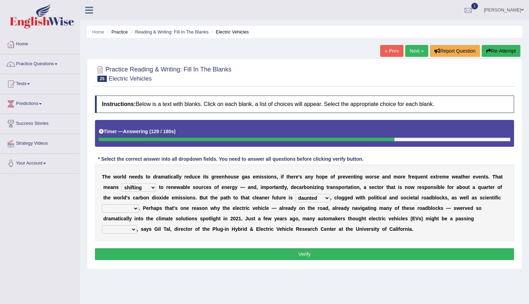
select select "spectacles"
click at [102, 204] on select "spectacles obstacles tentacles receptacles" at bounding box center [120, 208] width 37 height 8
click at [135, 227] on select "fad gad tad lad" at bounding box center [119, 229] width 35 height 8
select select "fad"
click at [102, 225] on select "fad gad tad lad" at bounding box center [119, 229] width 35 height 8
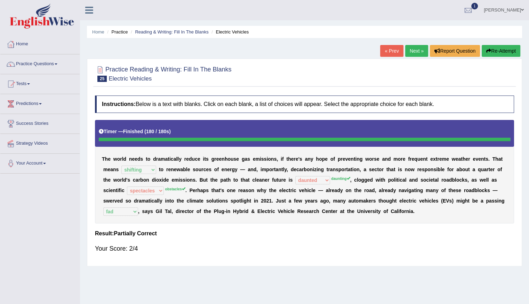
click at [502, 53] on button "Re-Attempt" at bounding box center [501, 51] width 39 height 12
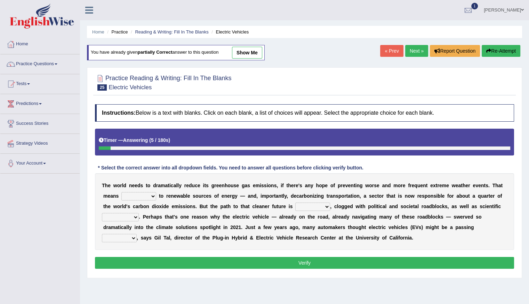
click at [326, 205] on select "daunting daunted daunt dauntless" at bounding box center [313, 206] width 35 height 8
click at [214, 274] on div "Practice Reading & Writing: Fill In The Blanks 25 Electric Vehicles Instruction…" at bounding box center [304, 172] width 435 height 211
click at [134, 237] on select "fad gad tad lad" at bounding box center [119, 238] width 35 height 8
click at [132, 234] on select "fad gad tad lad" at bounding box center [119, 238] width 35 height 8
click at [134, 236] on select "fad gad tad lad" at bounding box center [119, 238] width 35 height 8
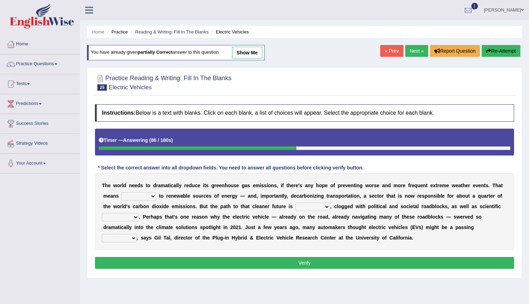
click at [413, 52] on link "Next »" at bounding box center [417, 51] width 23 height 12
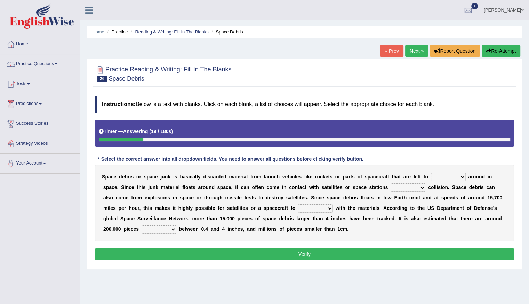
click at [462, 177] on select "twist center roam loll" at bounding box center [448, 177] width 35 height 8
click at [431, 173] on select "twist center roam loll" at bounding box center [448, 177] width 35 height 8
click at [463, 175] on select "twist center roam loll" at bounding box center [448, 177] width 35 height 8
select select "roam"
click at [431, 173] on select "twist center roam loll" at bounding box center [448, 177] width 35 height 8
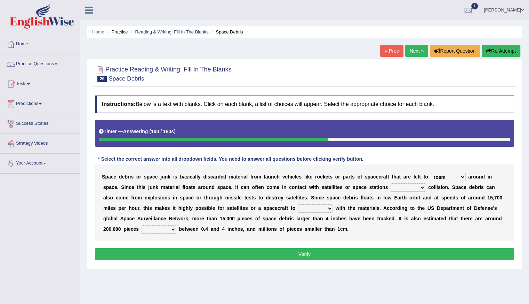
click at [420, 187] on select "risks risk risked risking" at bounding box center [408, 187] width 35 height 8
select select "risked"
click at [391, 183] on select "risks risk risked risking" at bounding box center [408, 187] width 35 height 8
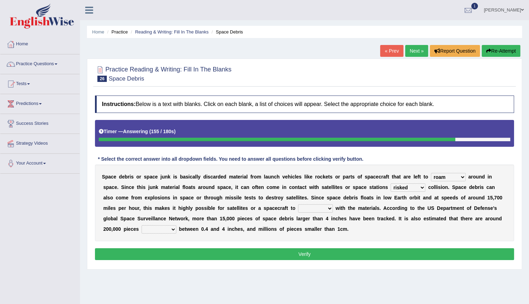
click at [315, 208] on select "collect collate collide collocate" at bounding box center [315, 208] width 35 height 8
select select "collide"
click at [298, 204] on select "collect collate collide collocate" at bounding box center [315, 208] width 35 height 8
click at [153, 230] on select "sized sizing size sizes" at bounding box center [159, 229] width 35 height 8
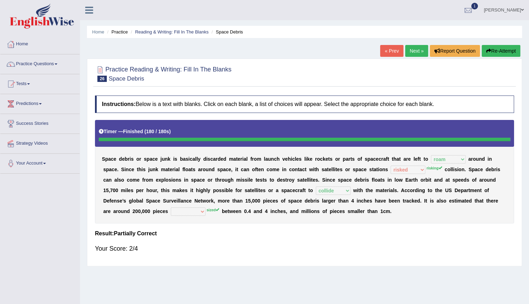
click at [501, 50] on button "Re-Attempt" at bounding box center [501, 51] width 39 height 12
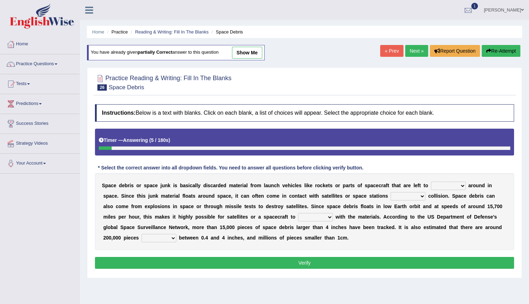
click at [153, 238] on select "sized sizing size sizes" at bounding box center [159, 238] width 35 height 8
click at [324, 80] on div at bounding box center [304, 81] width 419 height 21
click at [408, 49] on link "Next »" at bounding box center [417, 51] width 23 height 12
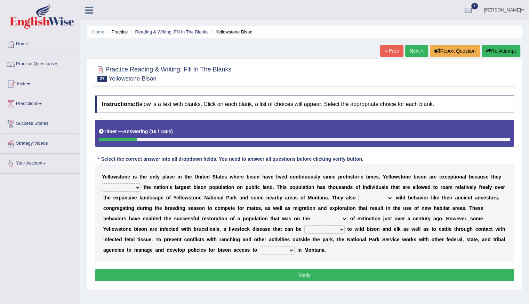
click at [135, 190] on select "congregate comprise consist compromise" at bounding box center [121, 187] width 39 height 8
click at [102, 183] on select "congregate comprise consist compromise" at bounding box center [121, 187] width 39 height 8
click at [138, 187] on select "congregate comprise consist compromise" at bounding box center [121, 187] width 39 height 8
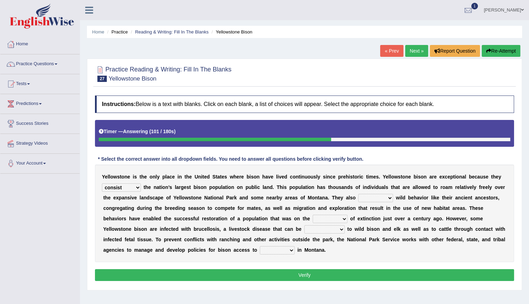
select select "congregate"
click at [102, 183] on select "congregate comprise consist compromise" at bounding box center [121, 187] width 39 height 8
click at [388, 199] on select "exhibit disregard resist encourage" at bounding box center [376, 198] width 35 height 8
select select "encourage"
click at [359, 194] on select "exhibit disregard resist encourage" at bounding box center [376, 198] width 35 height 8
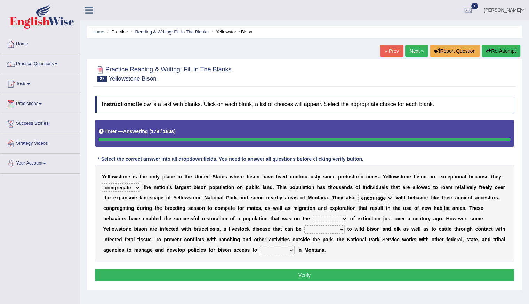
click at [493, 47] on button "Re-Attempt" at bounding box center [501, 51] width 39 height 12
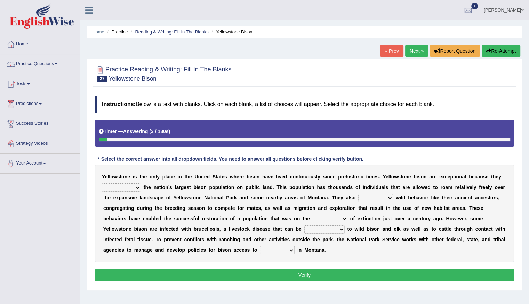
click at [391, 197] on select "exhibit disregard resist encourage" at bounding box center [376, 198] width 35 height 8
select select "disregard"
click at [359, 194] on select "exhibit disregard resist encourage" at bounding box center [376, 198] width 35 height 8
click at [343, 216] on select "brine brink danger brindle" at bounding box center [330, 218] width 35 height 8
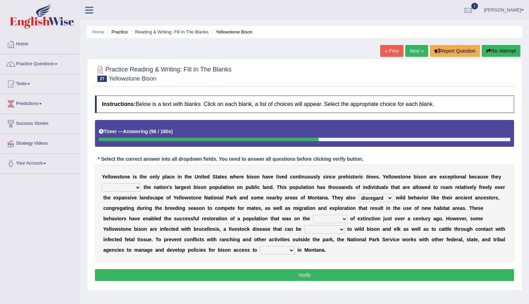
select select "brink"
click at [313, 214] on select "brine brink danger brindle" at bounding box center [330, 218] width 35 height 8
click at [138, 188] on select "congregate comprise consist compromise" at bounding box center [121, 187] width 39 height 8
select select "congregate"
click at [102, 183] on select "congregate comprise consist compromise" at bounding box center [121, 187] width 39 height 8
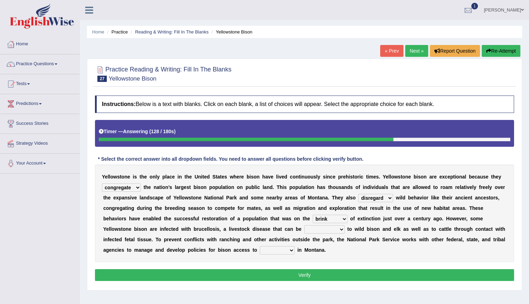
click at [340, 227] on select "transplanted transported transgressed transmitted" at bounding box center [325, 229] width 40 height 8
select select "transmitted"
click at [305, 225] on select "transplanted transported transgressed transmitted" at bounding box center [325, 229] width 40 height 8
click at [286, 249] on select "habitat habitat habitant food" at bounding box center [277, 250] width 35 height 8
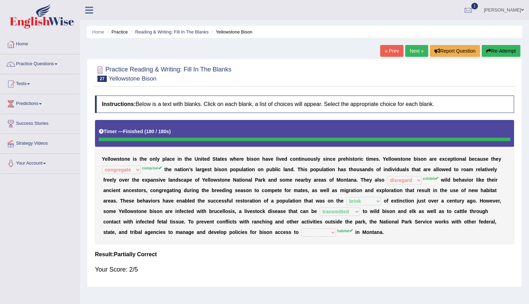
click at [502, 50] on button "Re-Attempt" at bounding box center [501, 51] width 39 height 12
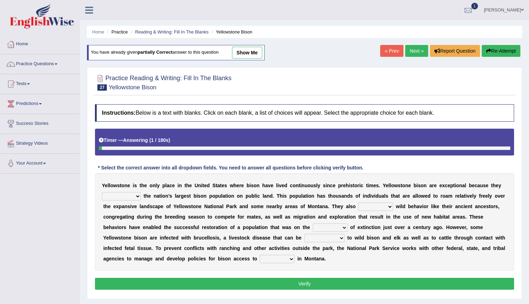
click at [138, 194] on select "congregate comprise consist compromise" at bounding box center [121, 196] width 39 height 8
click at [391, 205] on select "exhibit disregard resist encourage" at bounding box center [376, 206] width 35 height 8
click at [351, 264] on div "Y e l l o w s t o n e i s t h e o n l y p l a c e i n t h e U n i t e d S t a t…" at bounding box center [304, 221] width 419 height 97
click at [340, 238] on select "transplanted transported transgressed transmitted" at bounding box center [325, 238] width 40 height 8
click at [343, 226] on select "brine brink danger brindle" at bounding box center [330, 227] width 35 height 8
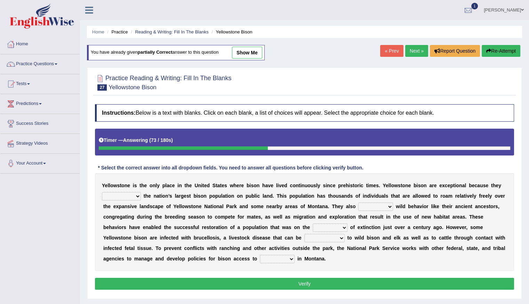
click at [506, 146] on div at bounding box center [305, 147] width 412 height 3
click at [390, 204] on select "exhibit disregard resist encourage" at bounding box center [376, 206] width 35 height 8
select select "exhibit"
click at [359, 202] on select "exhibit disregard resist encourage" at bounding box center [376, 206] width 35 height 8
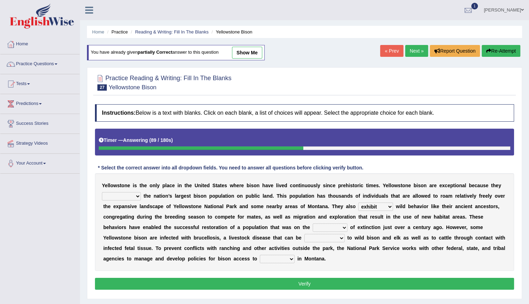
click at [138, 195] on select "congregate comprise consist compromise" at bounding box center [121, 196] width 39 height 8
select select "comprise"
click at [102, 192] on select "congregate comprise consist compromise" at bounding box center [121, 196] width 39 height 8
click at [343, 225] on select "brine brink danger brindle" at bounding box center [330, 227] width 35 height 8
select select "brink"
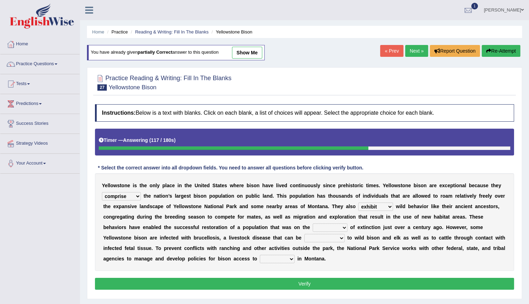
click at [313, 223] on select "brine brink danger brindle" at bounding box center [330, 227] width 35 height 8
click at [344, 234] on select "transplanted transported transgressed transmitted" at bounding box center [325, 238] width 40 height 8
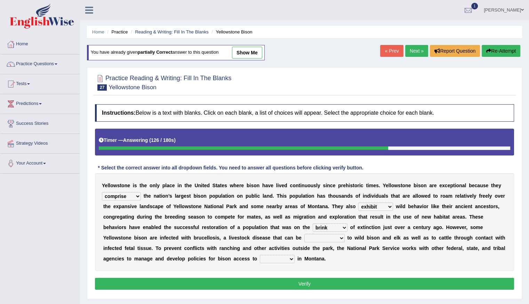
click at [342, 236] on select "transplanted transported transgressed transmitted" at bounding box center [325, 238] width 40 height 8
select select "transmitted"
click at [305, 234] on select "transplanted transported transgressed transmitted" at bounding box center [325, 238] width 40 height 8
click at [291, 258] on select "habitat habitat habitant food" at bounding box center [277, 258] width 35 height 8
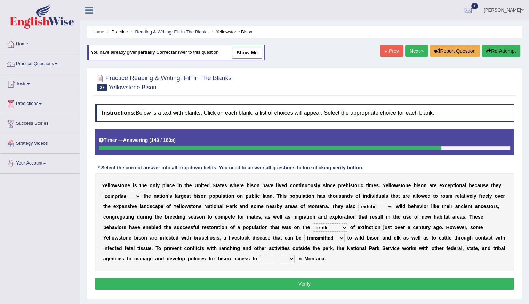
click at [290, 257] on select "habitat habitat habitant food" at bounding box center [277, 258] width 35 height 8
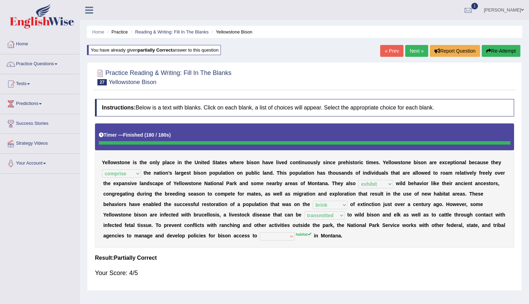
click at [280, 242] on div "Y e l l o w s t o n e i s t h e o n l y p l a c e i n t h e U n i t e d S t a t…" at bounding box center [304, 185] width 419 height 124
click at [344, 204] on div "Instructions: Below is a text with blanks. Click on each blank, a list of choic…" at bounding box center [304, 190] width 423 height 191
click at [414, 50] on link "Next »" at bounding box center [417, 51] width 23 height 12
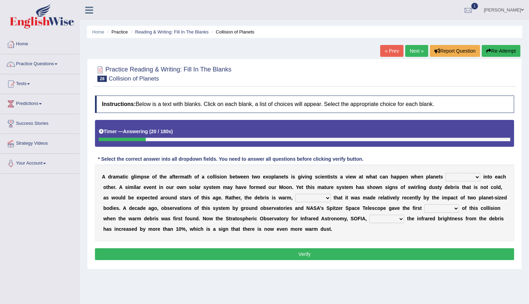
click at [477, 179] on select "crash explore roam implode" at bounding box center [463, 177] width 35 height 8
select select "crash"
click at [446, 173] on select "crash explore roam implode" at bounding box center [463, 177] width 35 height 8
click at [327, 198] on select "reinforcing sentencing forging conducing" at bounding box center [314, 198] width 36 height 8
select select "reinforcing"
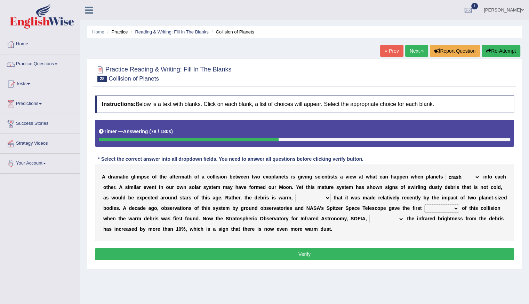
click at [296, 194] on select "reinforcing sentencing forging conducing" at bounding box center [314, 198] width 36 height 8
click at [401, 220] on select "concealed revealed repealed unsealed" at bounding box center [387, 218] width 35 height 8
select select "unsealed"
click at [370, 214] on select "concealed revealed repealed unsealed" at bounding box center [387, 218] width 35 height 8
click at [478, 174] on select "crash explore roam implode" at bounding box center [463, 177] width 35 height 8
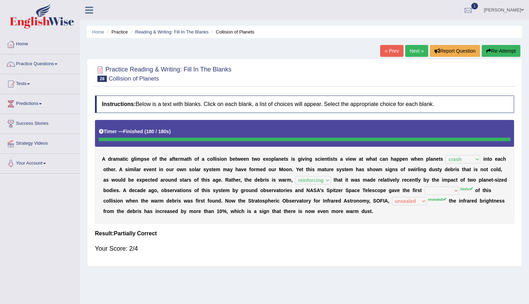
click at [500, 56] on button "Re-Attempt" at bounding box center [501, 51] width 39 height 12
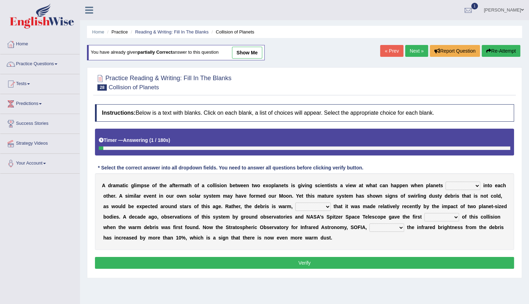
click at [456, 218] on select "pints faints hints taints" at bounding box center [442, 217] width 35 height 8
click at [360, 241] on div "A d r a m a t i c g l i m p s e o f t h e a f t e r m a t h o f a c o l l i s i…" at bounding box center [304, 211] width 419 height 77
click at [417, 50] on link "Next »" at bounding box center [417, 51] width 23 height 12
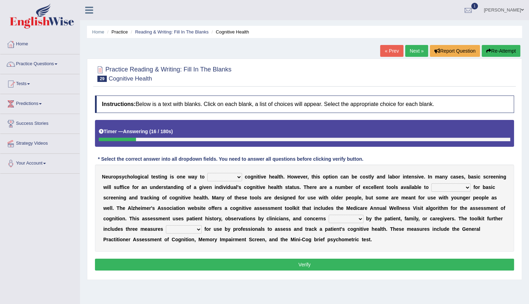
click at [239, 176] on select "obsess assess possess access" at bounding box center [224, 177] width 35 height 8
select select "assess"
click at [207, 173] on select "obsess assess possess access" at bounding box center [224, 177] width 35 height 8
click at [466, 186] on select "stationers practitioners petitioners questioners" at bounding box center [451, 187] width 39 height 8
select select "practitioners"
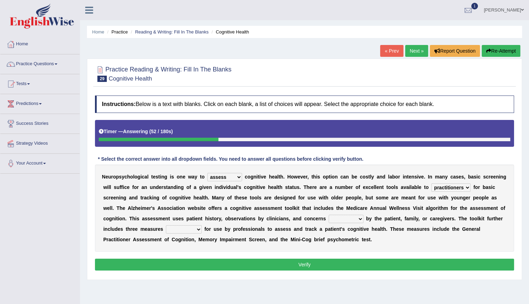
click at [432, 183] on select "stationers practitioners petitioners questioners" at bounding box center [451, 187] width 39 height 8
click at [361, 218] on select "raised rising arising praised" at bounding box center [346, 218] width 35 height 8
select select "raised"
click at [329, 214] on select "raised rising arising praised" at bounding box center [346, 218] width 35 height 8
click at [196, 229] on select "validated intimidated dilapidated antedated" at bounding box center [184, 229] width 36 height 8
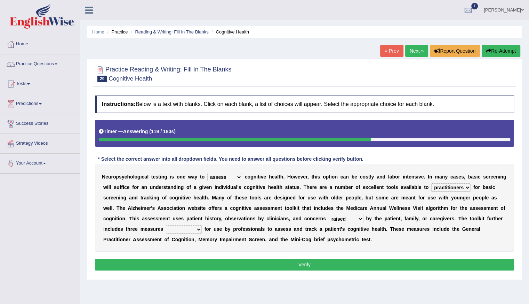
click at [226, 244] on div "N e u r o p s y c h o l o g i c a l t e s t i n g i s o n e w a y t o obsess as…" at bounding box center [304, 207] width 419 height 87
click at [195, 226] on select "validated intimidated dilapidated antedated" at bounding box center [184, 229] width 36 height 8
select select "validated"
click at [166, 225] on select "validated intimidated dilapidated antedated" at bounding box center [184, 229] width 36 height 8
click at [309, 261] on button "Verify" at bounding box center [304, 264] width 419 height 12
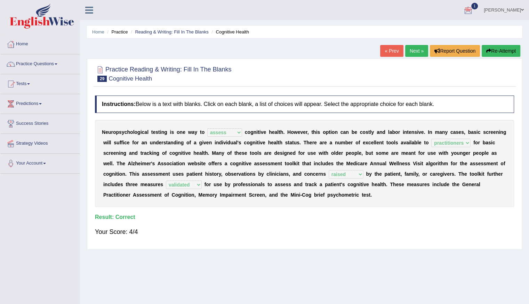
click at [414, 50] on link "Next »" at bounding box center [417, 51] width 23 height 12
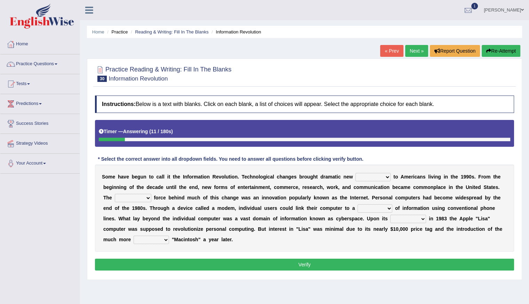
click at [388, 177] on select "challenges puzzles options confusion" at bounding box center [373, 177] width 35 height 8
click at [503, 50] on button "Re-Attempt" at bounding box center [501, 51] width 39 height 12
click at [387, 177] on select "challenges puzzles options confusion" at bounding box center [373, 177] width 35 height 8
click at [405, 149] on div "Instructions: Below is a text with blanks. Click on each blank, a list of choic…" at bounding box center [304, 184] width 423 height 184
click at [388, 176] on select "challenges puzzles options confusion" at bounding box center [373, 177] width 35 height 8
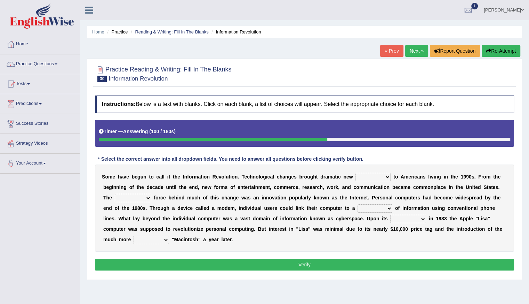
select select "challenges"
click at [356, 173] on select "challenges puzzles options confusion" at bounding box center [373, 177] width 35 height 8
click at [148, 196] on select "unremitting uninspiring driving insinuating" at bounding box center [133, 198] width 37 height 8
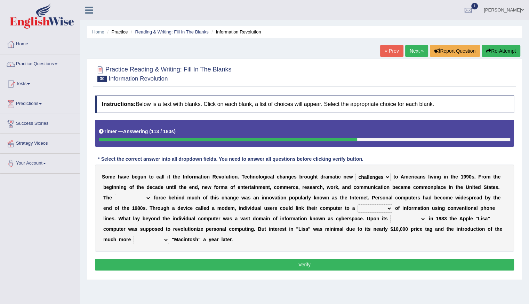
click at [148, 196] on select "unremitting uninspiring driving insinuating" at bounding box center [133, 198] width 37 height 8
select select "driving"
click at [115, 194] on select "unremitting uninspiring driving insinuating" at bounding box center [133, 198] width 37 height 8
click at [387, 210] on select "magnitude bulk wealth volume" at bounding box center [375, 208] width 35 height 8
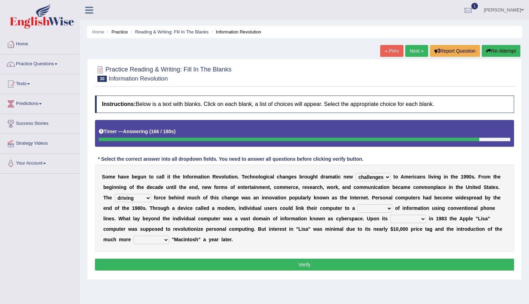
select select "volume"
click at [358, 204] on select "magnitude bulk wealth volume" at bounding box center [375, 208] width 35 height 8
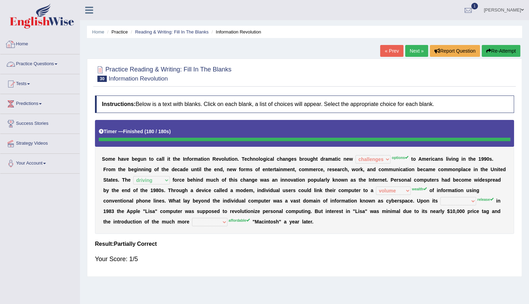
click at [34, 46] on link "Home" at bounding box center [39, 42] width 79 height 17
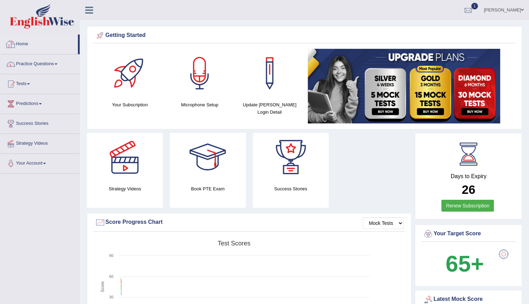
click at [36, 64] on link "Practice Questions" at bounding box center [39, 62] width 79 height 17
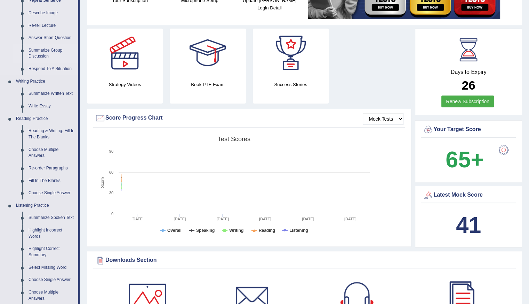
scroll to position [104, 0]
click at [44, 179] on link "Fill In The Blanks" at bounding box center [51, 180] width 53 height 13
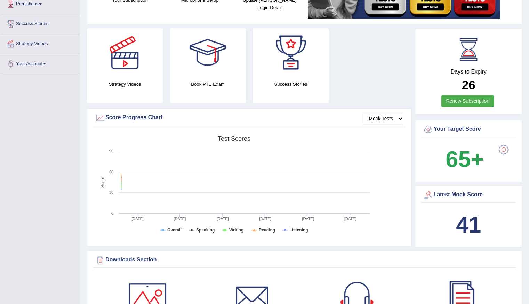
scroll to position [128, 0]
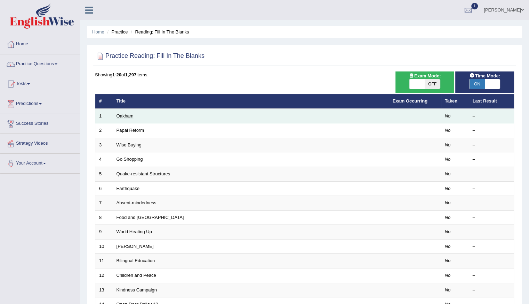
click at [132, 117] on link "Oakham" at bounding box center [125, 115] width 17 height 5
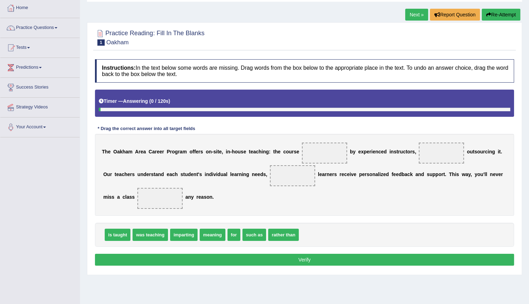
scroll to position [62, 0]
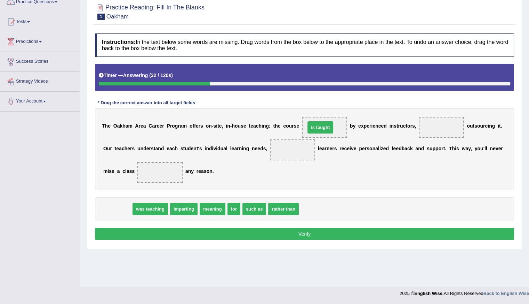
drag, startPoint x: 124, startPoint y: 209, endPoint x: 327, endPoint y: 128, distance: 218.7
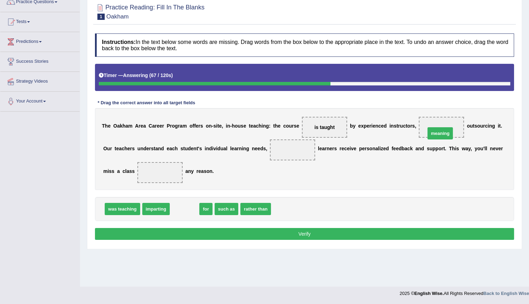
drag, startPoint x: 188, startPoint y: 212, endPoint x: 444, endPoint y: 136, distance: 266.9
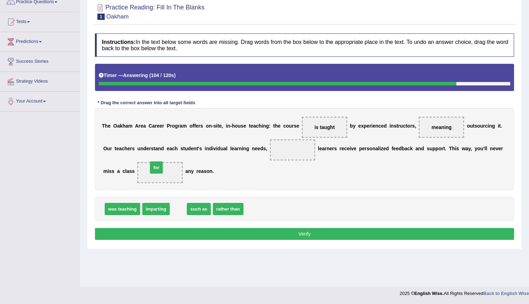
drag, startPoint x: 176, startPoint y: 208, endPoint x: 155, endPoint y: 166, distance: 46.9
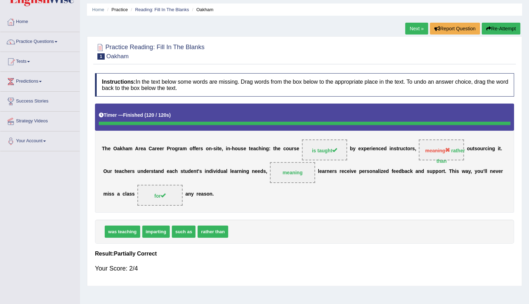
scroll to position [35, 0]
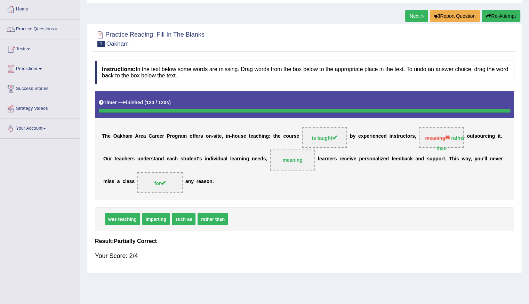
click at [503, 19] on button "Re-Attempt" at bounding box center [501, 16] width 39 height 12
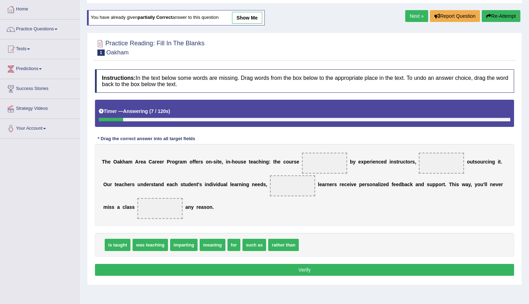
click at [409, 13] on link "Next »" at bounding box center [417, 16] width 23 height 12
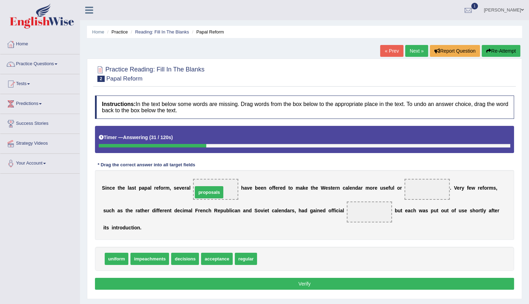
drag, startPoint x: 270, startPoint y: 255, endPoint x: 206, endPoint y: 189, distance: 92.6
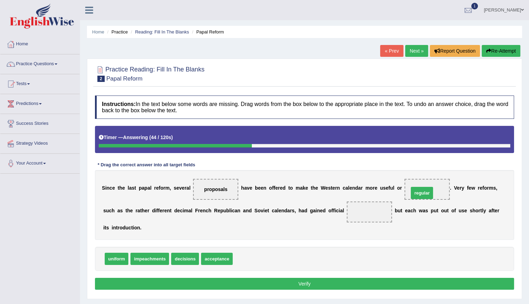
drag, startPoint x: 249, startPoint y: 256, endPoint x: 427, endPoint y: 187, distance: 190.8
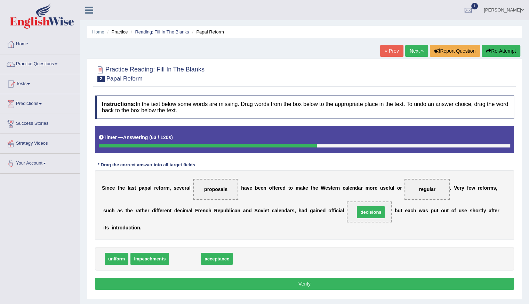
drag, startPoint x: 186, startPoint y: 254, endPoint x: 372, endPoint y: 208, distance: 191.6
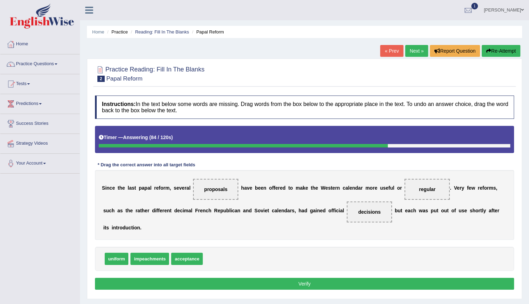
click at [348, 280] on button "Verify" at bounding box center [304, 283] width 419 height 12
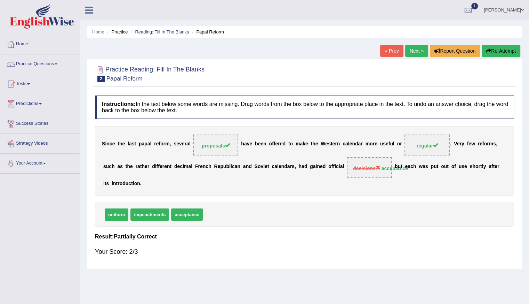
click at [416, 52] on link "Next »" at bounding box center [417, 51] width 23 height 12
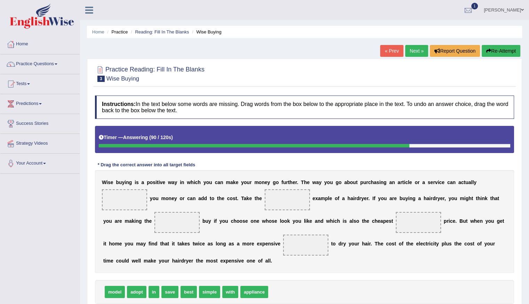
click at [492, 50] on button "Re-Attempt" at bounding box center [501, 51] width 39 height 12
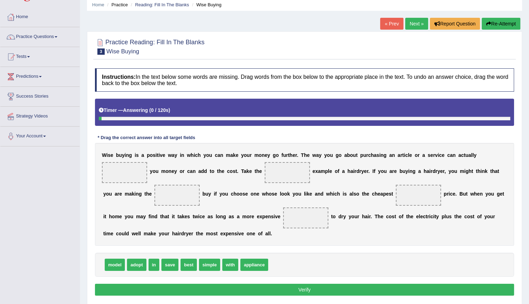
scroll to position [35, 0]
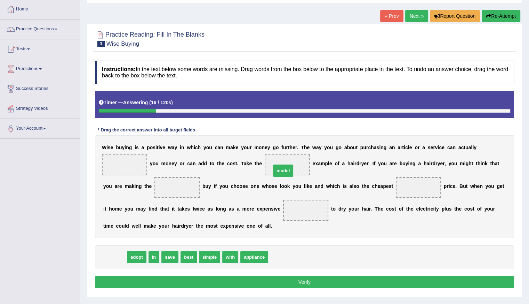
drag, startPoint x: 118, startPoint y: 256, endPoint x: 286, endPoint y: 170, distance: 189.3
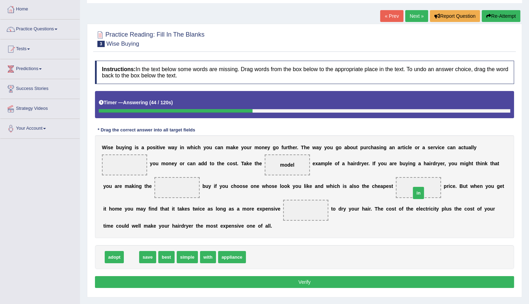
drag, startPoint x: 129, startPoint y: 258, endPoint x: 417, endPoint y: 194, distance: 294.2
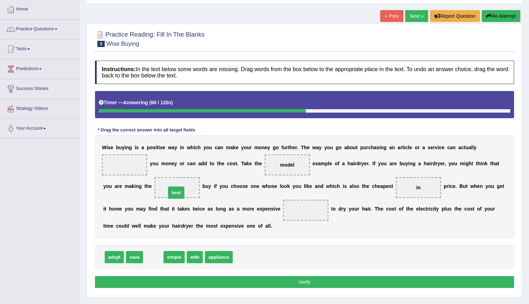
drag, startPoint x: 150, startPoint y: 258, endPoint x: 173, endPoint y: 194, distance: 68.4
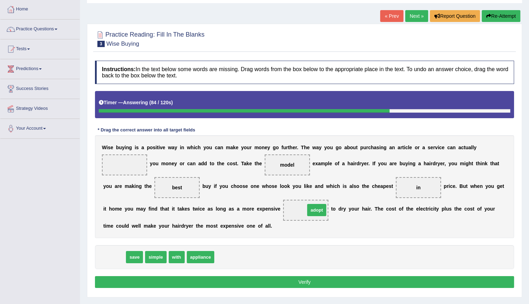
drag, startPoint x: 116, startPoint y: 254, endPoint x: 319, endPoint y: 207, distance: 208.0
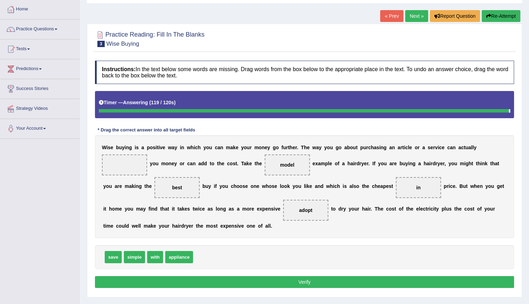
click at [114, 259] on span "save" at bounding box center [113, 257] width 17 height 12
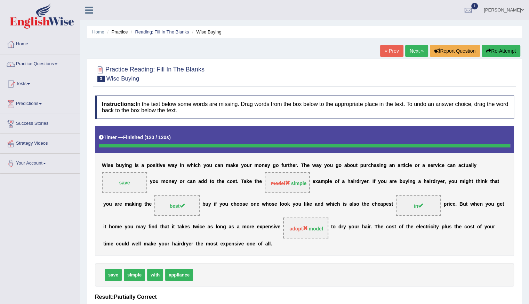
scroll to position [0, 0]
click at [417, 49] on link "Next »" at bounding box center [417, 51] width 23 height 12
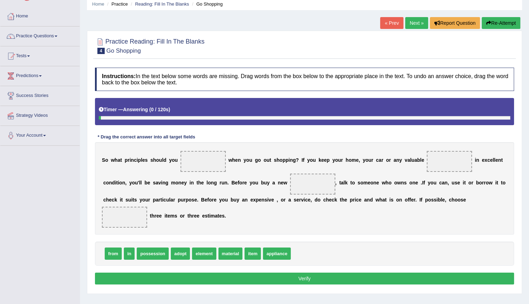
scroll to position [62, 0]
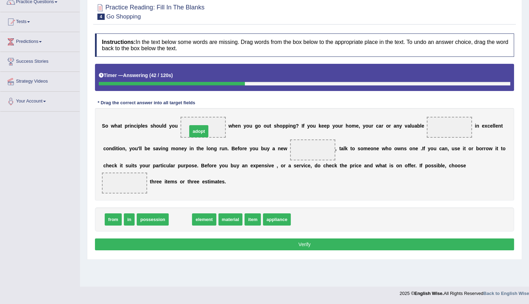
drag, startPoint x: 184, startPoint y: 223, endPoint x: 202, endPoint y: 135, distance: 90.0
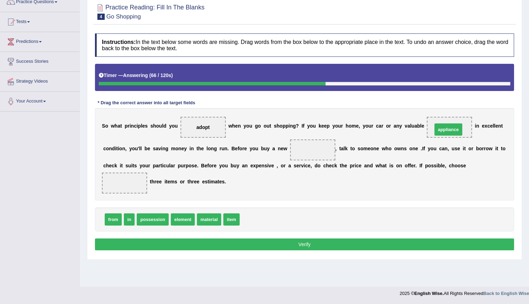
drag, startPoint x: 258, startPoint y: 218, endPoint x: 451, endPoint y: 128, distance: 212.6
drag, startPoint x: 232, startPoint y: 219, endPoint x: 305, endPoint y: 152, distance: 98.8
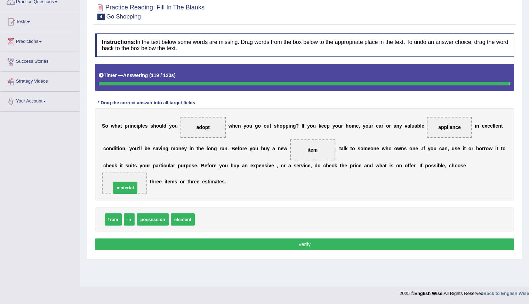
drag, startPoint x: 208, startPoint y: 219, endPoint x: 124, endPoint y: 188, distance: 89.5
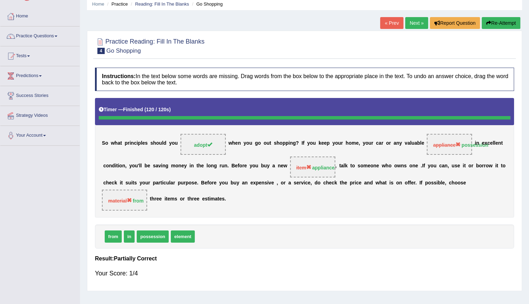
scroll to position [0, 0]
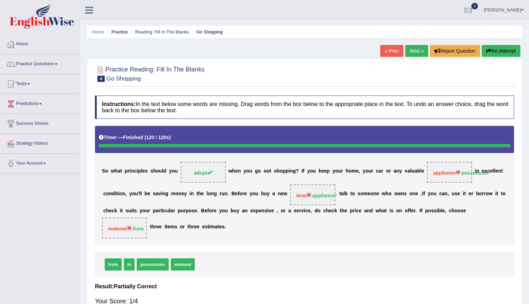
click at [497, 52] on button "Re-Attempt" at bounding box center [501, 51] width 39 height 12
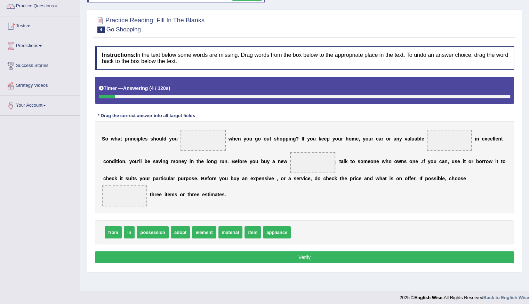
scroll to position [62, 0]
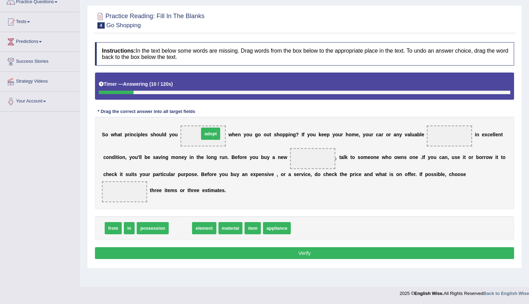
drag, startPoint x: 181, startPoint y: 227, endPoint x: 212, endPoint y: 132, distance: 100.0
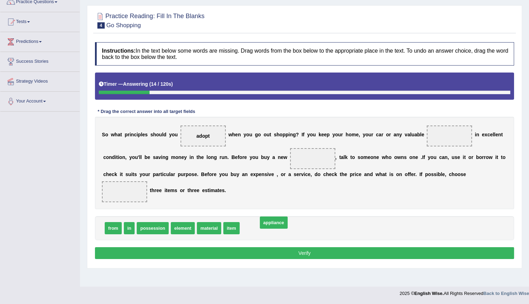
drag, startPoint x: 248, startPoint y: 229, endPoint x: 407, endPoint y: 162, distance: 172.2
click at [288, 216] on span "appliance" at bounding box center [274, 222] width 28 height 12
drag, startPoint x: 260, startPoint y: 229, endPoint x: 453, endPoint y: 139, distance: 212.1
drag, startPoint x: 447, startPoint y: 132, endPoint x: 307, endPoint y: 156, distance: 142.0
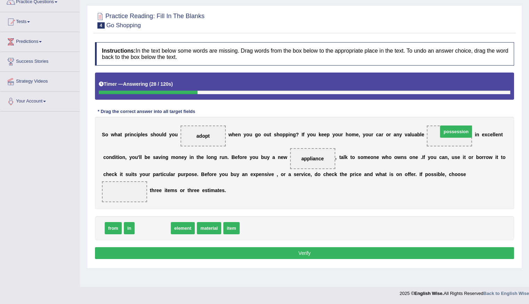
drag, startPoint x: 144, startPoint y: 226, endPoint x: 448, endPoint y: 130, distance: 318.5
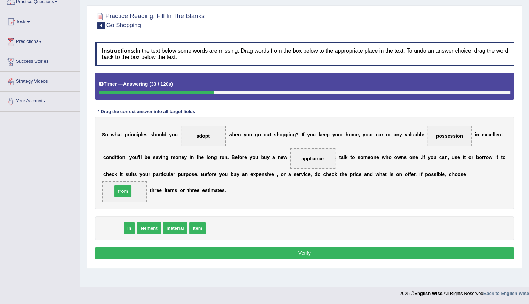
drag, startPoint x: 116, startPoint y: 229, endPoint x: 135, endPoint y: 193, distance: 40.8
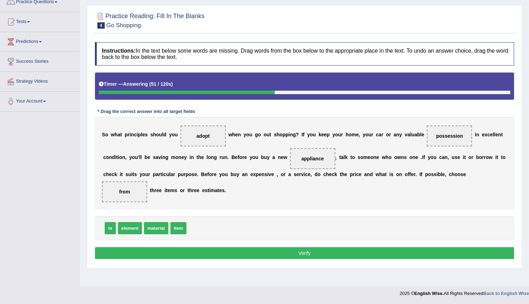
click at [307, 251] on button "Verify" at bounding box center [304, 253] width 419 height 12
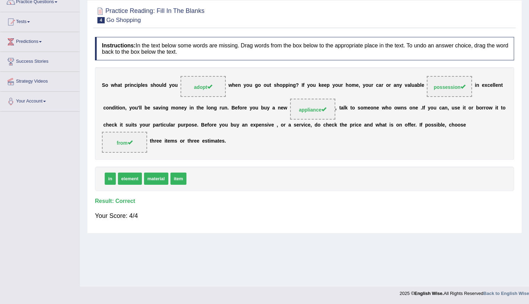
scroll to position [0, 0]
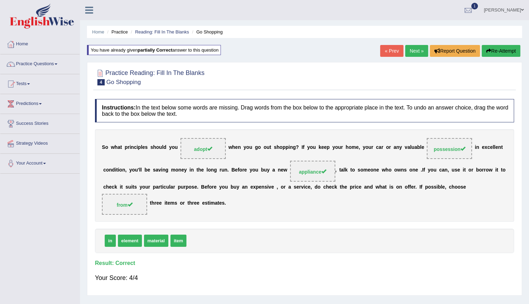
click at [418, 49] on link "Next »" at bounding box center [417, 51] width 23 height 12
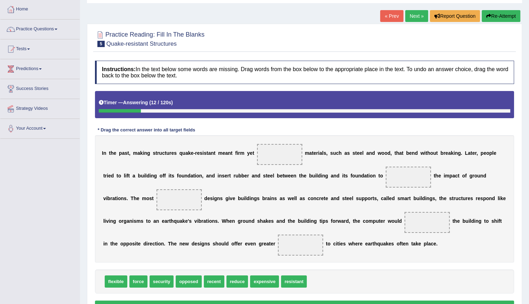
scroll to position [70, 0]
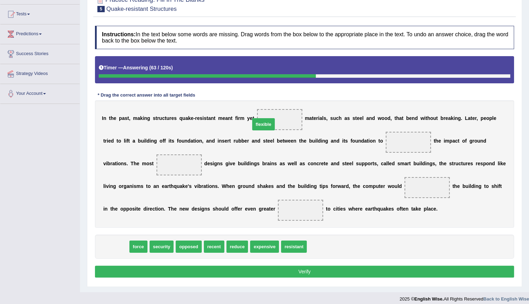
drag, startPoint x: 116, startPoint y: 247, endPoint x: 264, endPoint y: 125, distance: 191.6
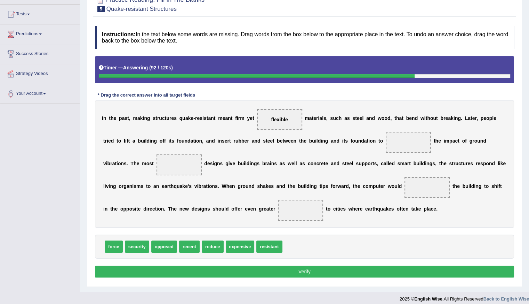
click at [208, 247] on span "reduce" at bounding box center [213, 246] width 22 height 12
drag, startPoint x: 271, startPoint y: 246, endPoint x: 409, endPoint y: 142, distance: 172.8
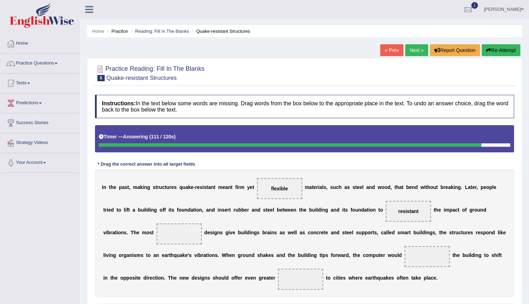
scroll to position [0, 0]
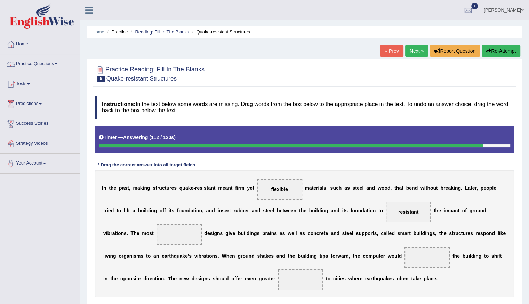
click at [501, 48] on button "Re-Attempt" at bounding box center [501, 51] width 39 height 12
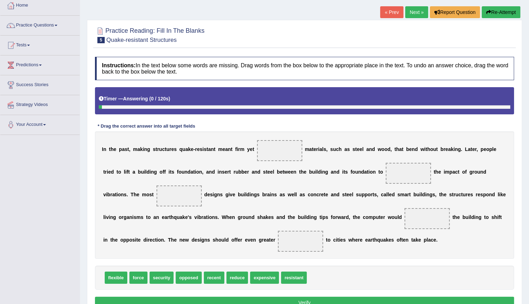
scroll to position [74, 0]
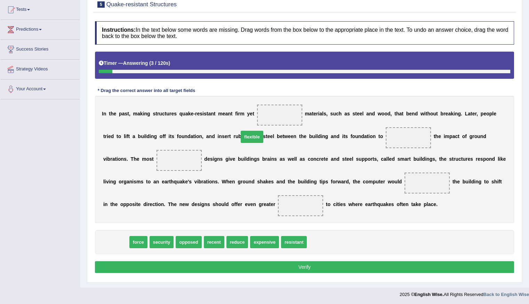
drag, startPoint x: 111, startPoint y: 239, endPoint x: 277, endPoint y: 113, distance: 208.2
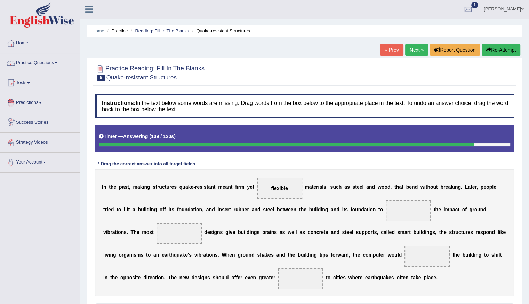
scroll to position [0, 0]
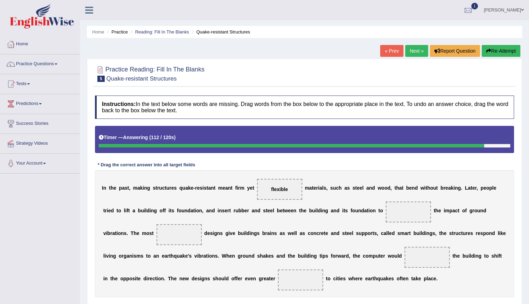
click at [411, 51] on link "Next »" at bounding box center [417, 51] width 23 height 12
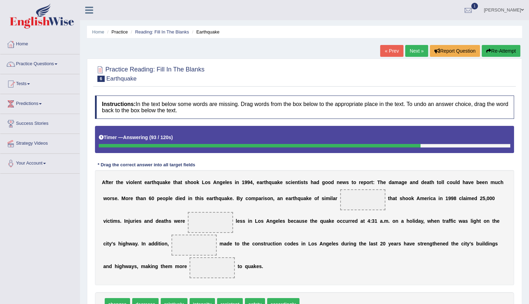
click at [497, 50] on button "Re-Attempt" at bounding box center [501, 51] width 39 height 12
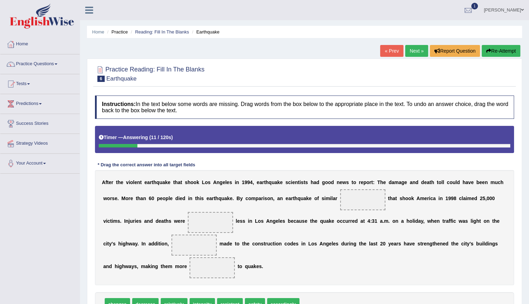
click at [387, 46] on link "« Prev" at bounding box center [391, 51] width 23 height 12
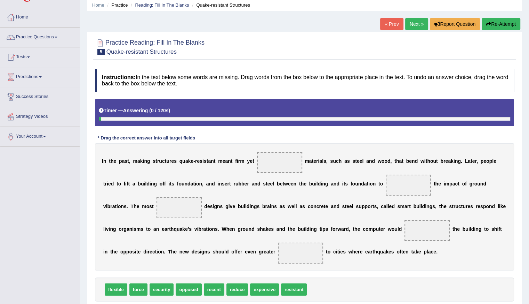
scroll to position [70, 0]
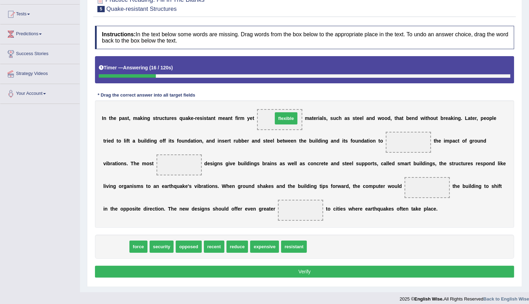
drag, startPoint x: 117, startPoint y: 244, endPoint x: 287, endPoint y: 116, distance: 213.0
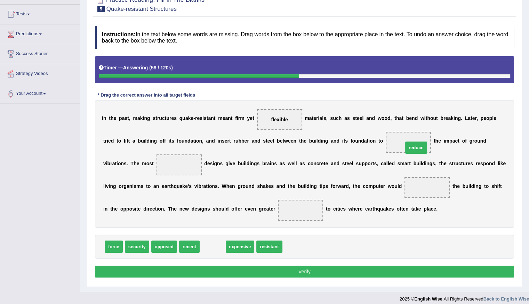
drag, startPoint x: 207, startPoint y: 247, endPoint x: 411, endPoint y: 148, distance: 226.4
drag, startPoint x: 230, startPoint y: 240, endPoint x: 198, endPoint y: 158, distance: 87.7
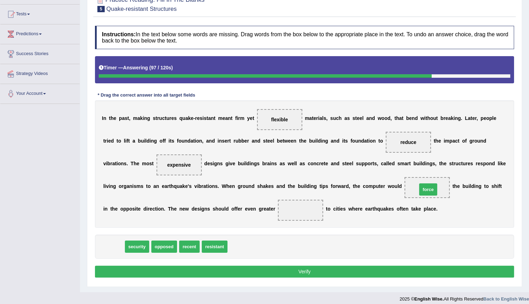
drag, startPoint x: 109, startPoint y: 245, endPoint x: 423, endPoint y: 188, distance: 319.8
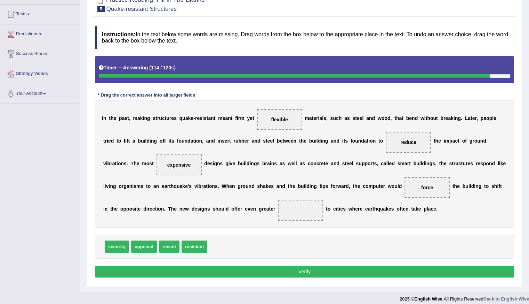
click at [117, 243] on span "security" at bounding box center [117, 246] width 24 height 12
drag, startPoint x: 117, startPoint y: 243, endPoint x: 316, endPoint y: 211, distance: 201.7
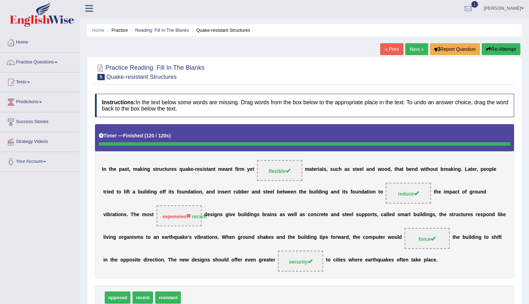
scroll to position [0, 0]
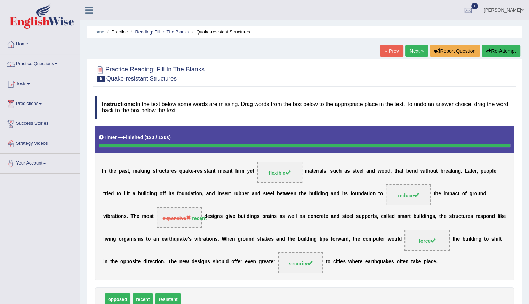
click at [414, 52] on link "Next »" at bounding box center [417, 51] width 23 height 12
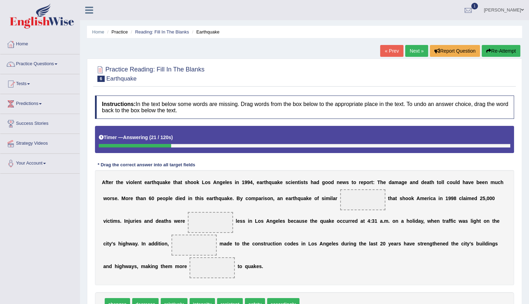
click at [502, 51] on button "Re-Attempt" at bounding box center [501, 51] width 39 height 12
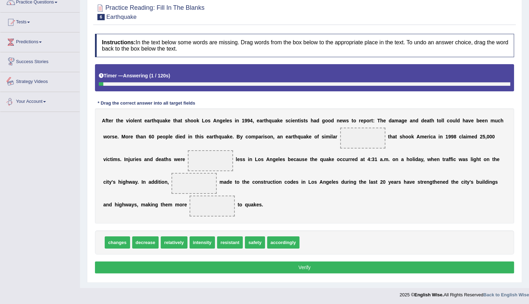
scroll to position [62, 0]
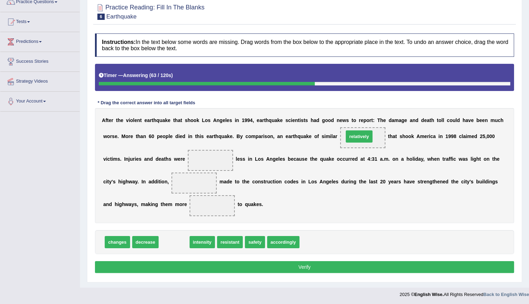
drag, startPoint x: 168, startPoint y: 243, endPoint x: 354, endPoint y: 137, distance: 213.3
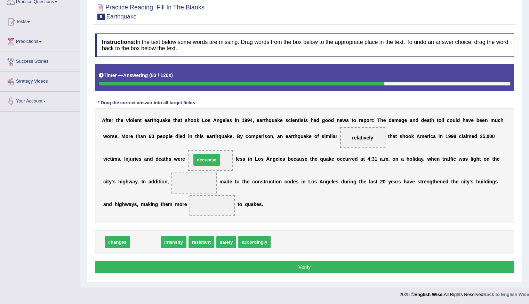
drag, startPoint x: 147, startPoint y: 243, endPoint x: 209, endPoint y: 160, distance: 102.5
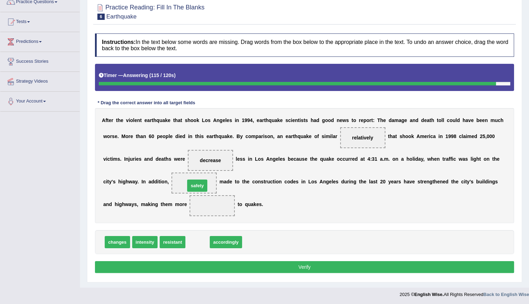
drag, startPoint x: 191, startPoint y: 242, endPoint x: 191, endPoint y: 186, distance: 56.7
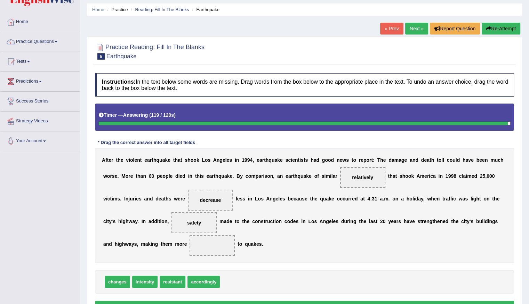
scroll to position [0, 0]
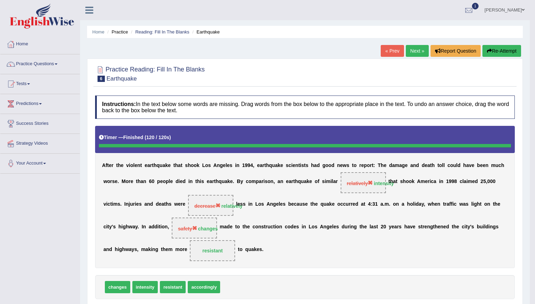
click at [498, 50] on body "Toggle navigation Home Practice Questions Speaking Practice Read Aloud Repeat S…" at bounding box center [267, 152] width 535 height 304
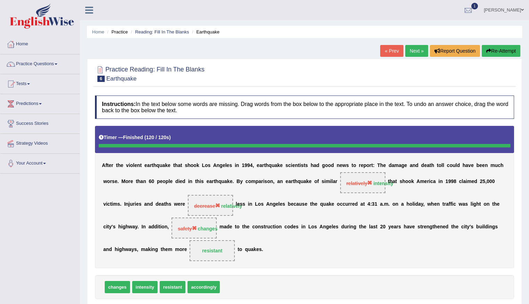
click at [499, 51] on button "Re-Attempt" at bounding box center [501, 51] width 39 height 12
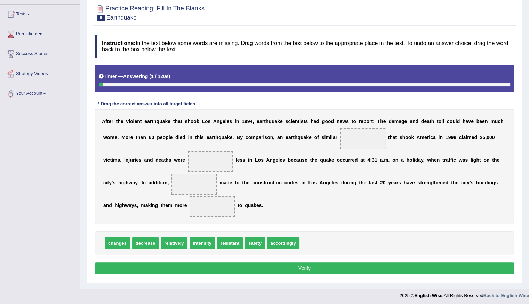
scroll to position [71, 0]
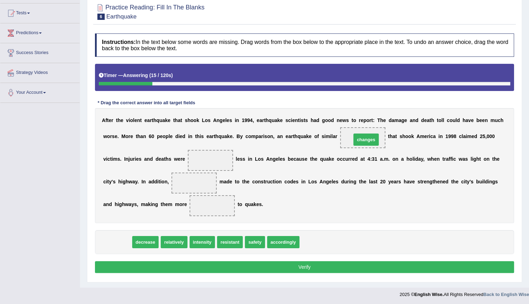
drag, startPoint x: 113, startPoint y: 242, endPoint x: 362, endPoint y: 139, distance: 269.1
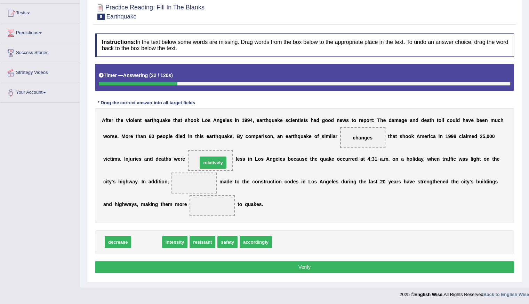
drag, startPoint x: 144, startPoint y: 241, endPoint x: 210, endPoint y: 162, distance: 103.5
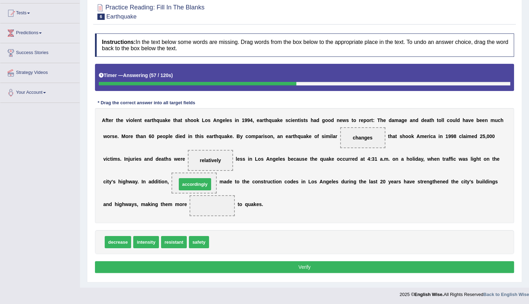
drag, startPoint x: 222, startPoint y: 238, endPoint x: 191, endPoint y: 182, distance: 63.9
drag, startPoint x: 198, startPoint y: 244, endPoint x: 198, endPoint y: 183, distance: 60.9
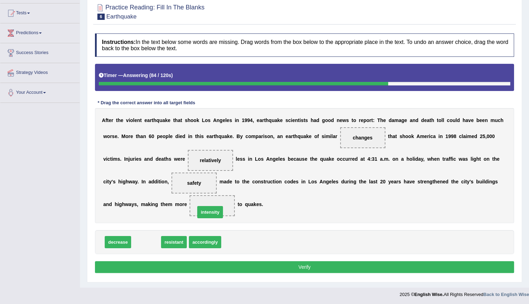
drag, startPoint x: 147, startPoint y: 240, endPoint x: 211, endPoint y: 210, distance: 70.7
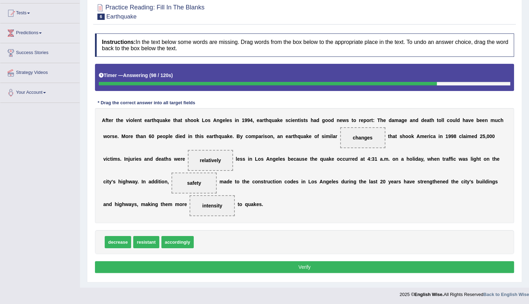
click at [284, 263] on button "Verify" at bounding box center [304, 267] width 419 height 12
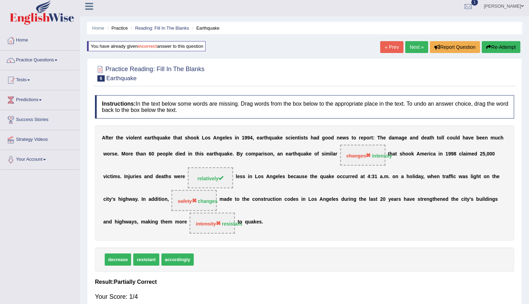
scroll to position [0, 0]
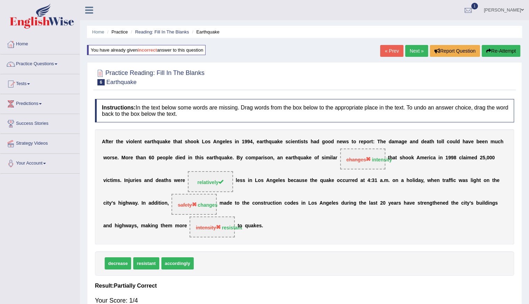
click at [489, 50] on icon "button" at bounding box center [489, 50] width 5 height 5
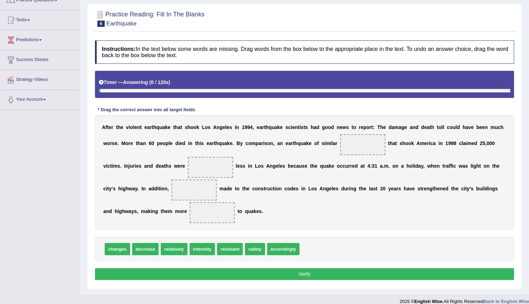
scroll to position [71, 0]
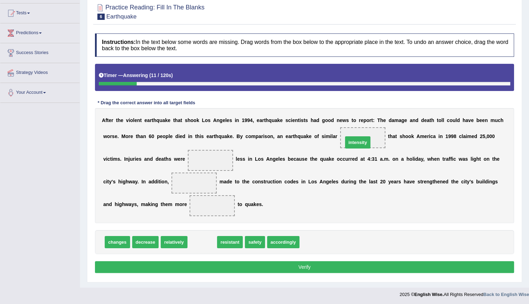
drag, startPoint x: 201, startPoint y: 242, endPoint x: 356, endPoint y: 142, distance: 184.7
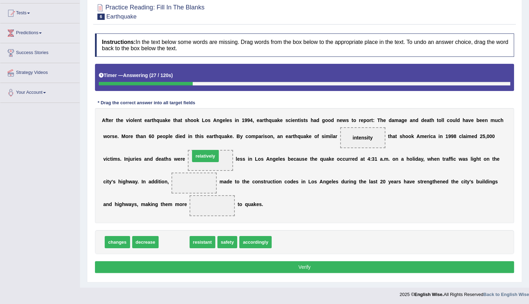
drag, startPoint x: 171, startPoint y: 243, endPoint x: 203, endPoint y: 157, distance: 91.5
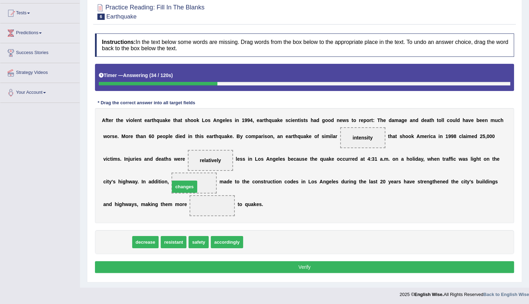
drag, startPoint x: 110, startPoint y: 242, endPoint x: 177, endPoint y: 187, distance: 87.0
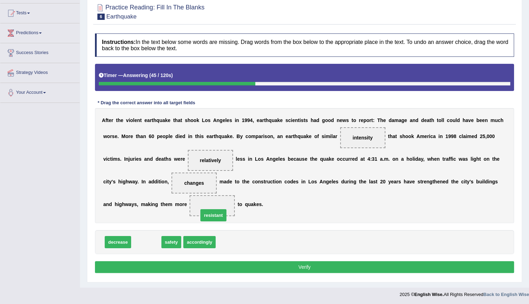
drag, startPoint x: 145, startPoint y: 243, endPoint x: 212, endPoint y: 216, distance: 71.9
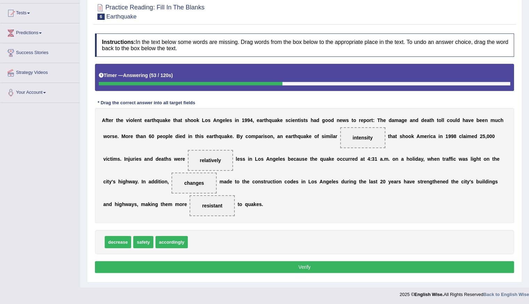
click at [278, 267] on button "Verify" at bounding box center [304, 267] width 419 height 12
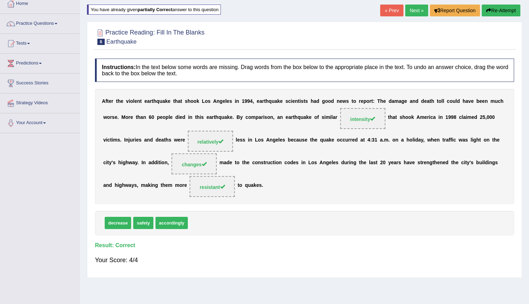
scroll to position [0, 0]
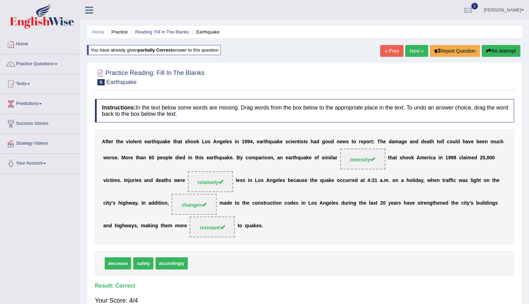
click at [422, 48] on link "Next »" at bounding box center [417, 51] width 23 height 12
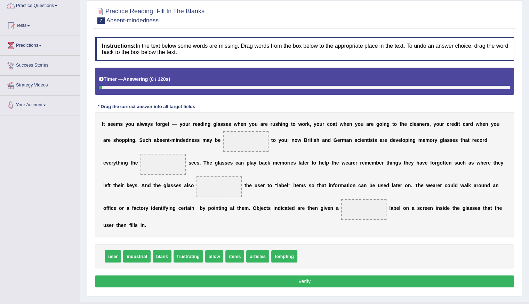
scroll to position [70, 0]
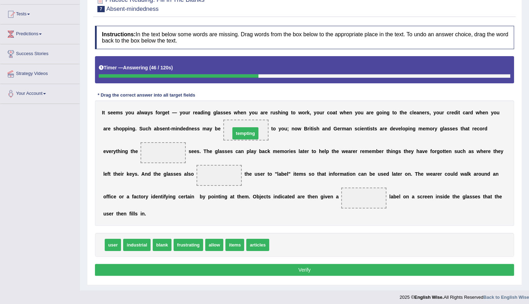
drag, startPoint x: 288, startPoint y: 241, endPoint x: 249, endPoint y: 130, distance: 118.0
drag, startPoint x: 107, startPoint y: 244, endPoint x: 162, endPoint y: 150, distance: 108.5
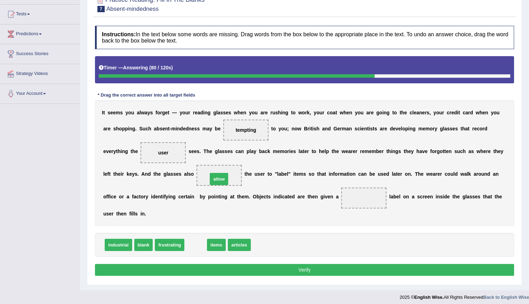
drag, startPoint x: 193, startPoint y: 243, endPoint x: 217, endPoint y: 174, distance: 73.0
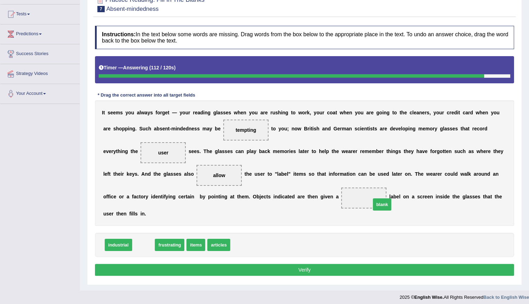
drag, startPoint x: 145, startPoint y: 246, endPoint x: 378, endPoint y: 205, distance: 236.8
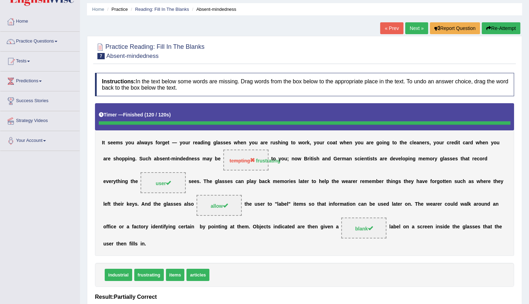
scroll to position [35, 0]
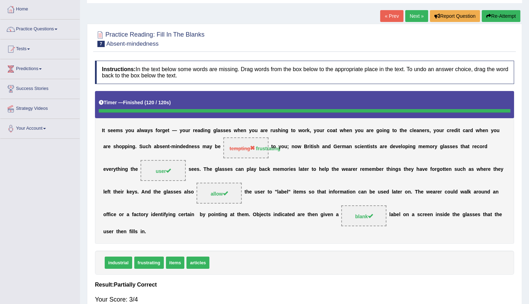
click at [412, 17] on link "Next »" at bounding box center [417, 16] width 23 height 12
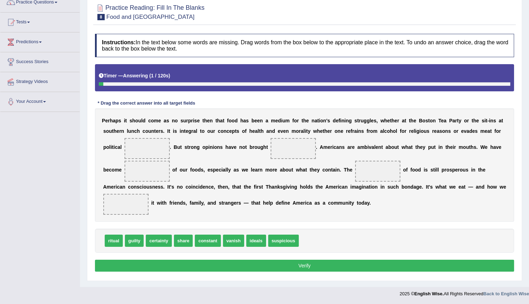
scroll to position [62, 0]
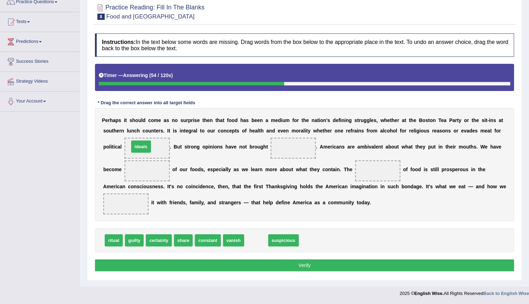
drag, startPoint x: 255, startPoint y: 237, endPoint x: 140, endPoint y: 143, distance: 148.5
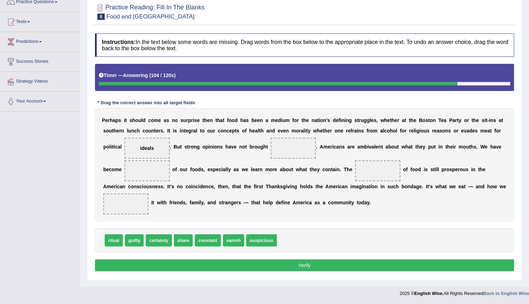
scroll to position [0, 0]
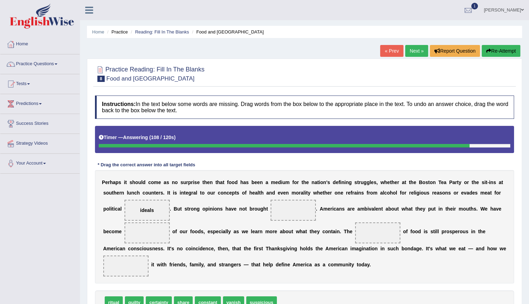
click at [505, 51] on button "Re-Attempt" at bounding box center [501, 51] width 39 height 12
click at [495, 50] on button "Re-Attempt" at bounding box center [501, 51] width 39 height 12
click at [503, 49] on button "Re-Attempt" at bounding box center [501, 51] width 39 height 12
click at [506, 49] on button "Re-Attempt" at bounding box center [501, 51] width 39 height 12
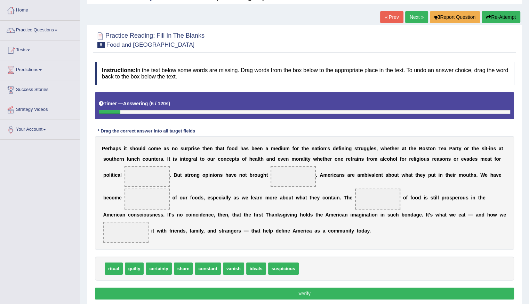
scroll to position [62, 0]
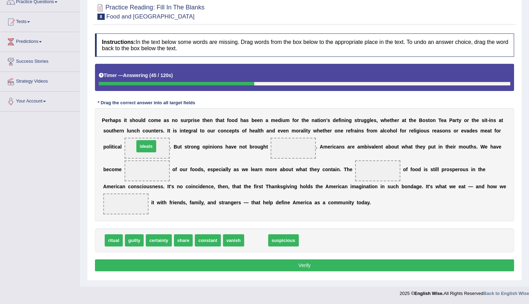
drag, startPoint x: 257, startPoint y: 237, endPoint x: 147, endPoint y: 143, distance: 144.9
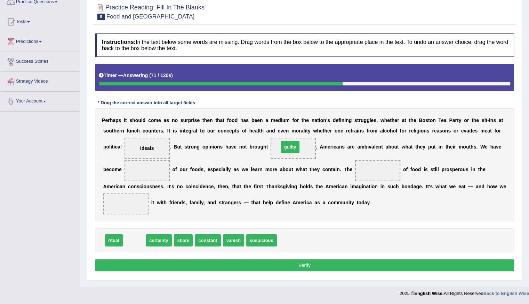
drag, startPoint x: 133, startPoint y: 240, endPoint x: 289, endPoint y: 147, distance: 181.7
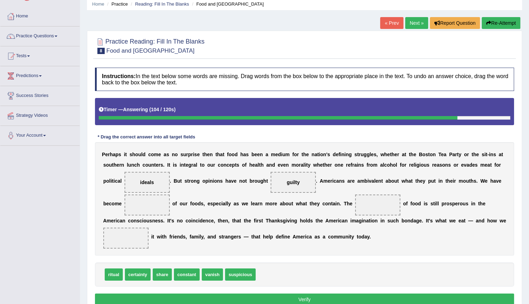
scroll to position [0, 0]
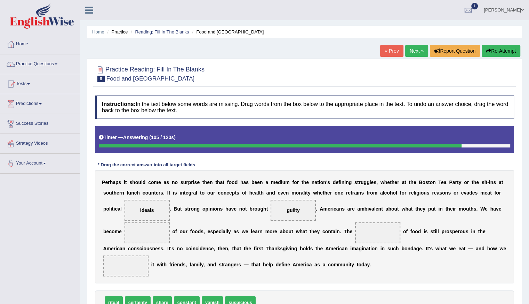
click at [495, 50] on button "Re-Attempt" at bounding box center [501, 51] width 39 height 12
click at [497, 47] on button "Re-Attempt" at bounding box center [501, 51] width 39 height 12
click at [495, 50] on button "Re-Attempt" at bounding box center [501, 51] width 39 height 12
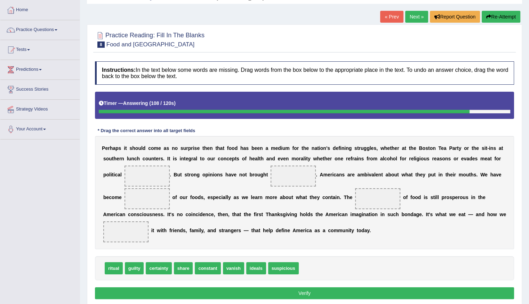
scroll to position [62, 0]
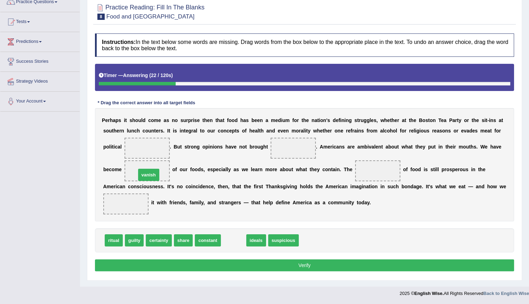
drag, startPoint x: 227, startPoint y: 239, endPoint x: 142, endPoint y: 174, distance: 107.2
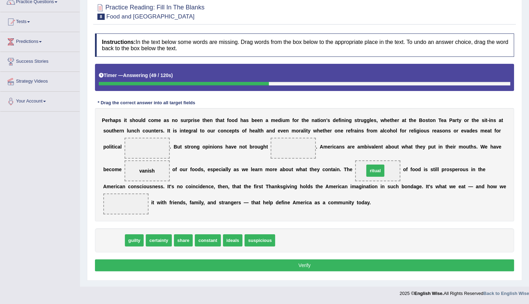
drag, startPoint x: 113, startPoint y: 241, endPoint x: 375, endPoint y: 171, distance: 270.9
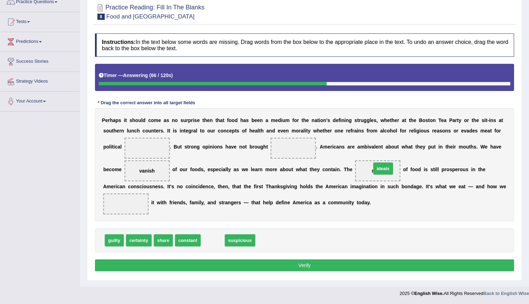
drag, startPoint x: 215, startPoint y: 238, endPoint x: 385, endPoint y: 167, distance: 185.0
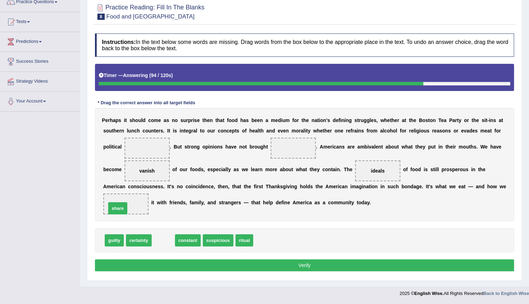
drag, startPoint x: 165, startPoint y: 241, endPoint x: 119, endPoint y: 209, distance: 55.7
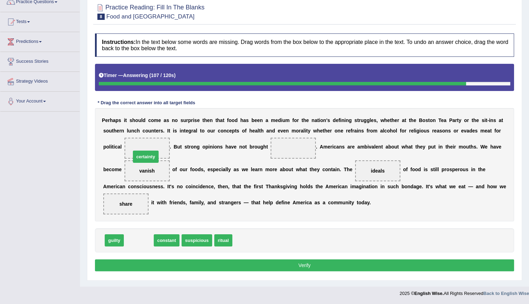
drag, startPoint x: 135, startPoint y: 242, endPoint x: 142, endPoint y: 155, distance: 88.0
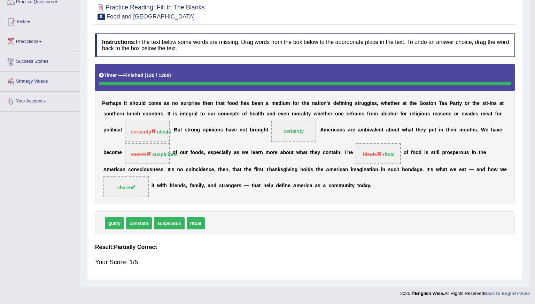
drag, startPoint x: 223, startPoint y: 209, endPoint x: 265, endPoint y: 164, distance: 61.8
click at [265, 164] on body "Toggle navigation Home Practice Questions Speaking Practice Read Aloud Repeat S…" at bounding box center [267, 90] width 535 height 304
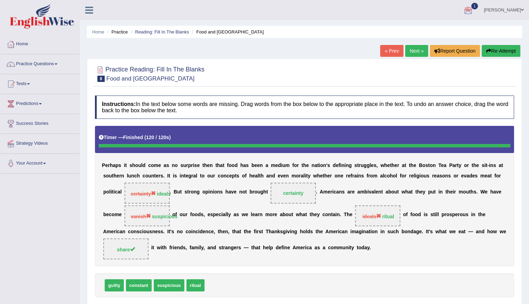
click at [413, 48] on link "Next »" at bounding box center [417, 51] width 23 height 12
